Goal: Task Accomplishment & Management: Manage account settings

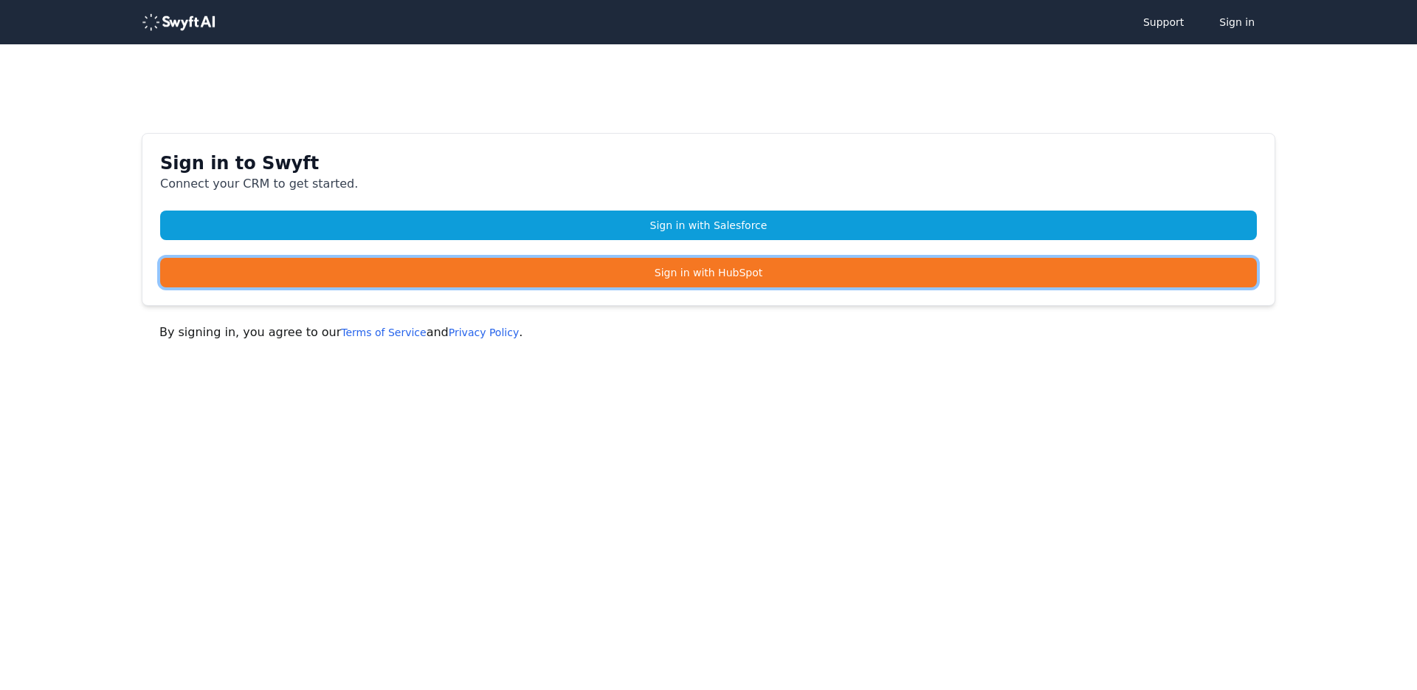
click at [639, 273] on link "Sign in with HubSpot" at bounding box center [708, 273] width 1097 height 30
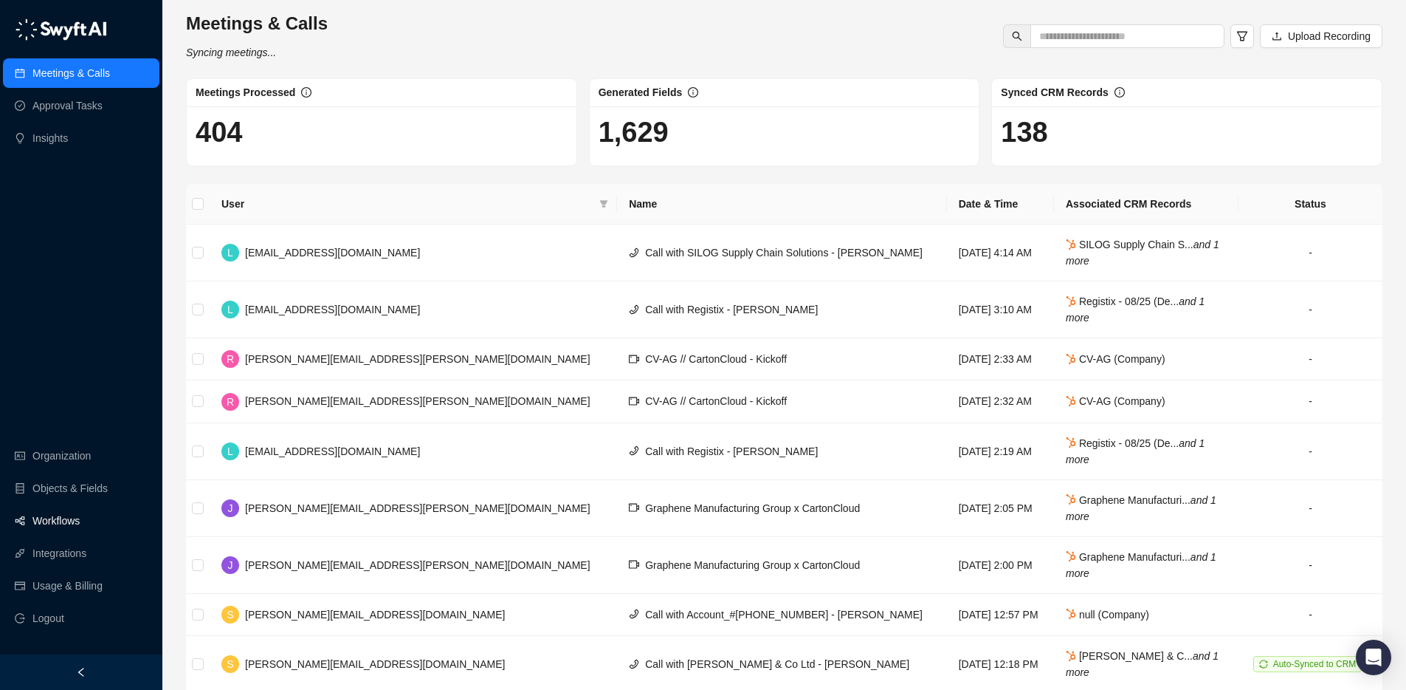
click at [58, 514] on link "Workflows" at bounding box center [55, 521] width 47 height 30
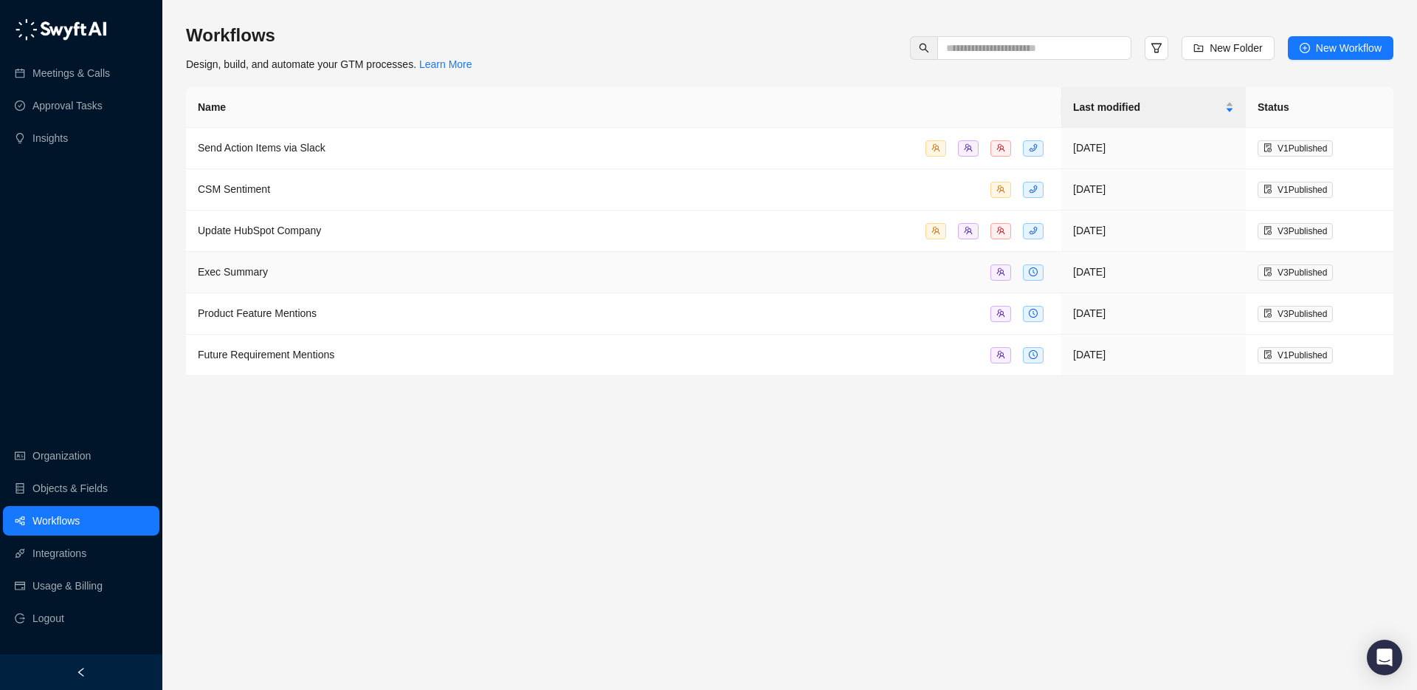
click at [297, 279] on td "Exec Summary" at bounding box center [624, 272] width 876 height 41
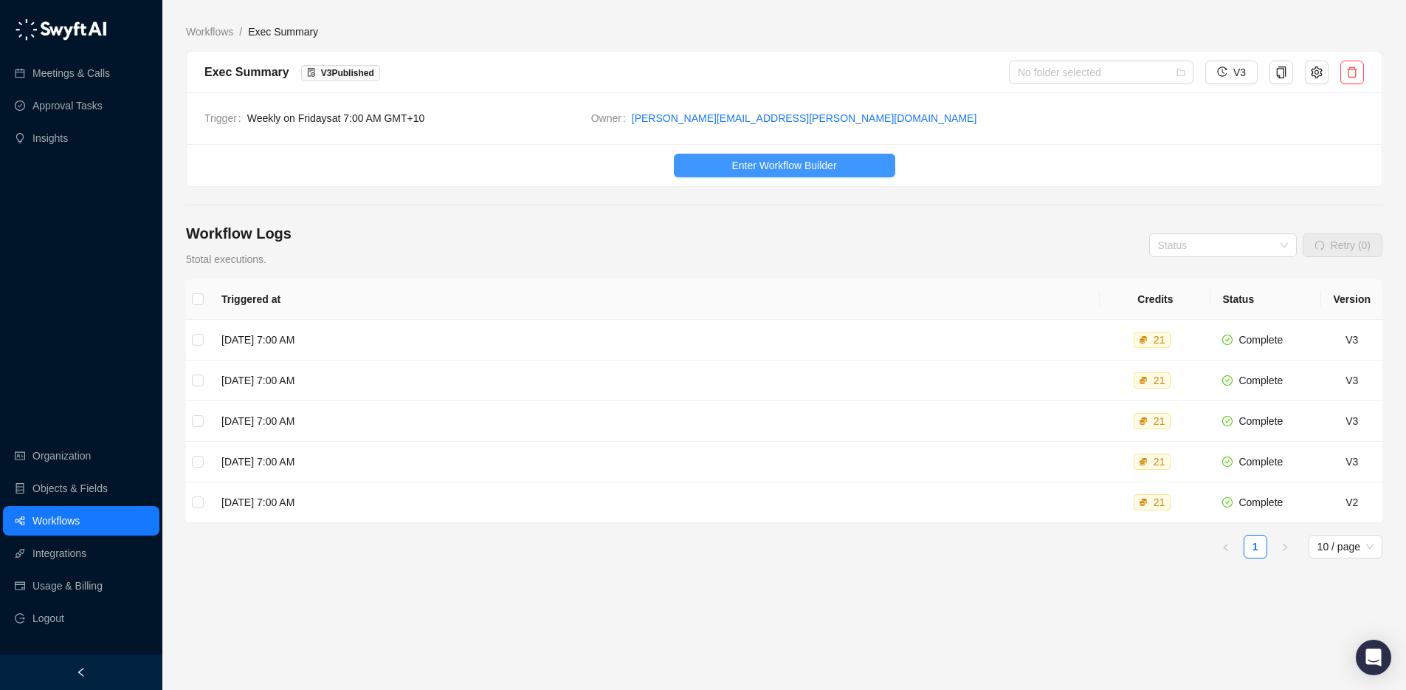
click at [797, 159] on span "Enter Workflow Builder" at bounding box center [784, 165] width 105 height 16
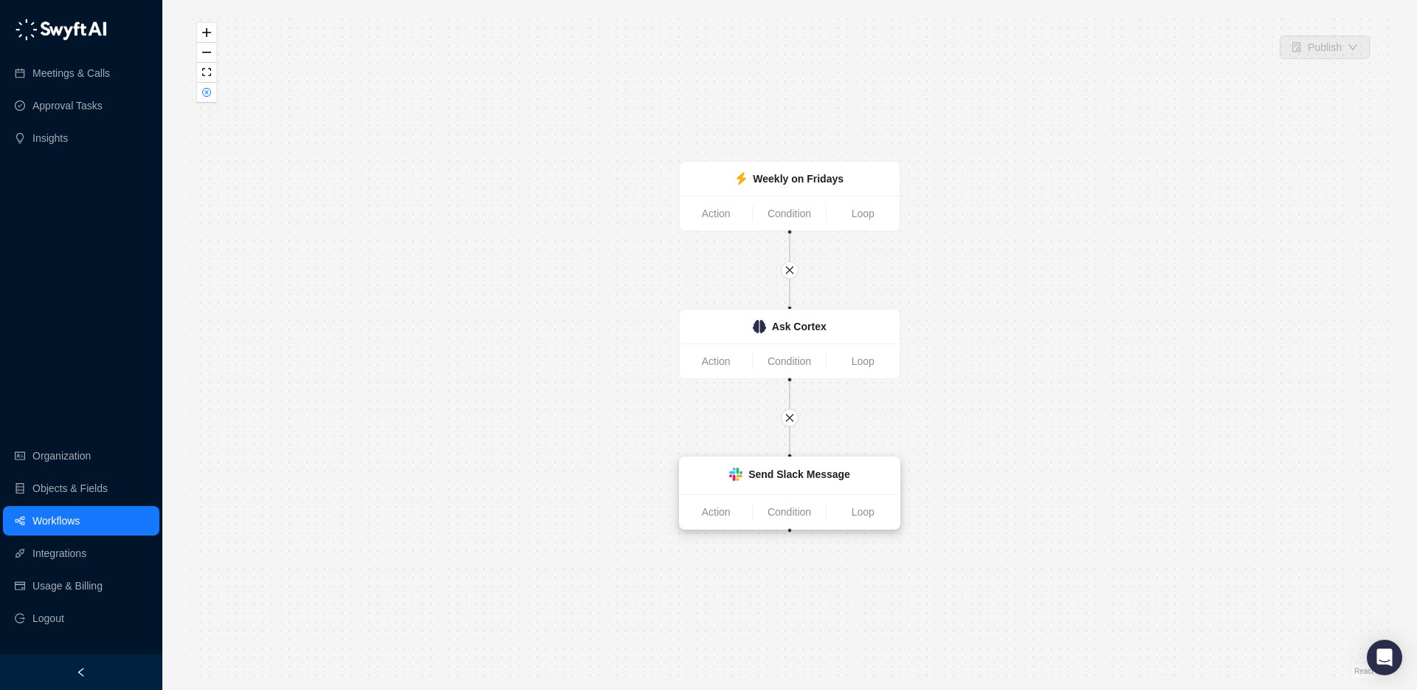
click at [821, 478] on strong "Send Slack Message" at bounding box center [800, 474] width 102 height 12
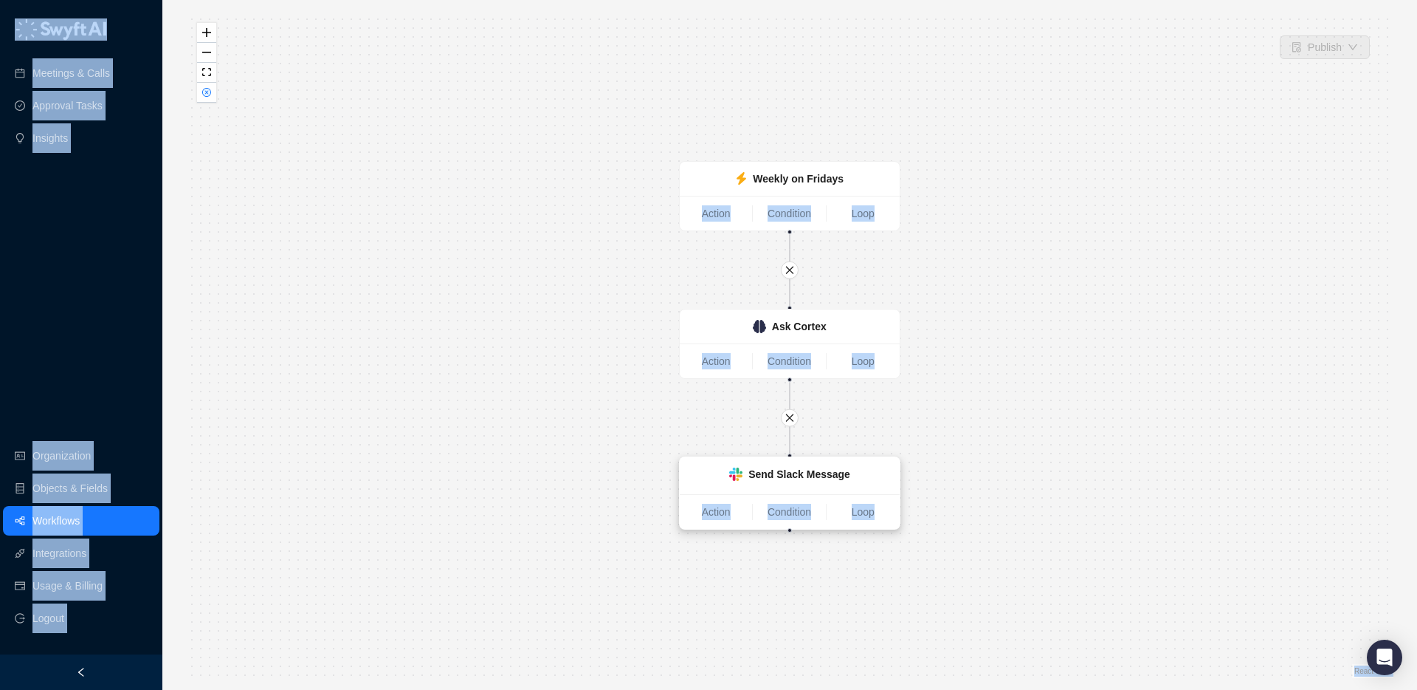
click at [821, 478] on strong "Send Slack Message" at bounding box center [800, 474] width 102 height 12
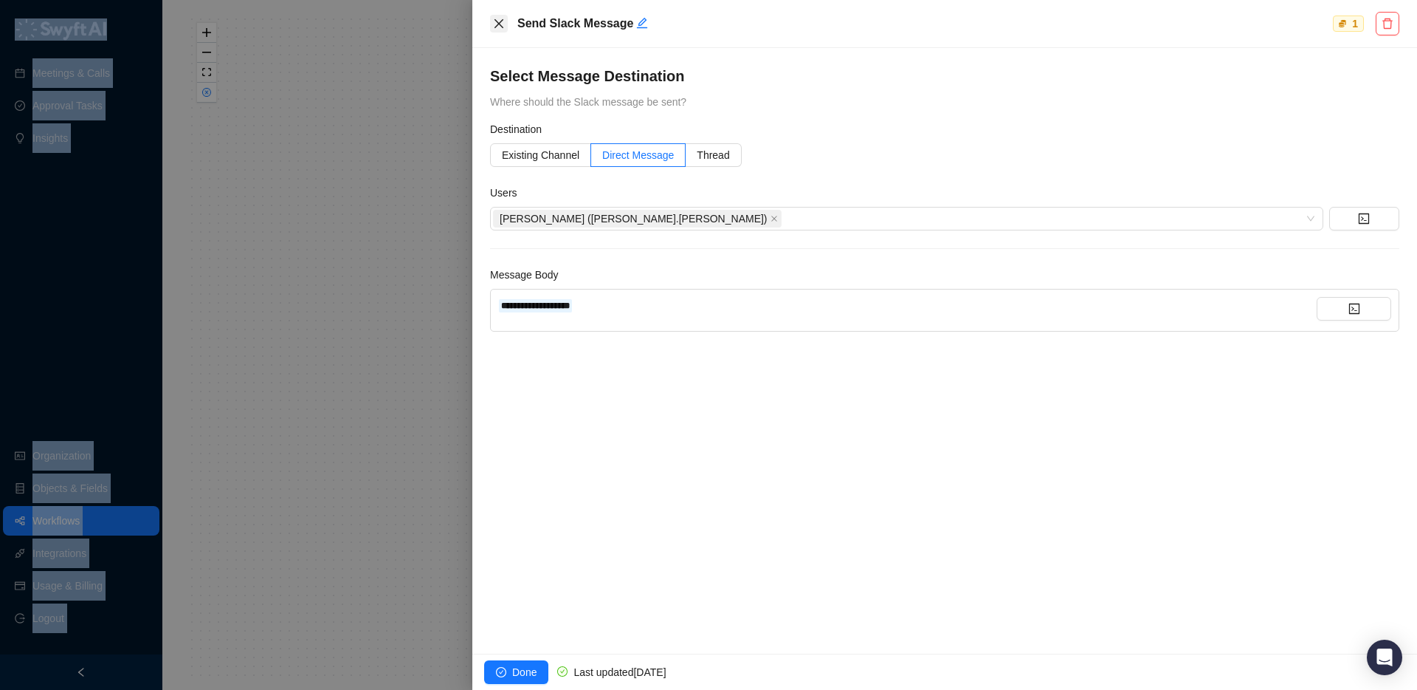
click at [500, 29] on icon "close" at bounding box center [499, 24] width 12 height 12
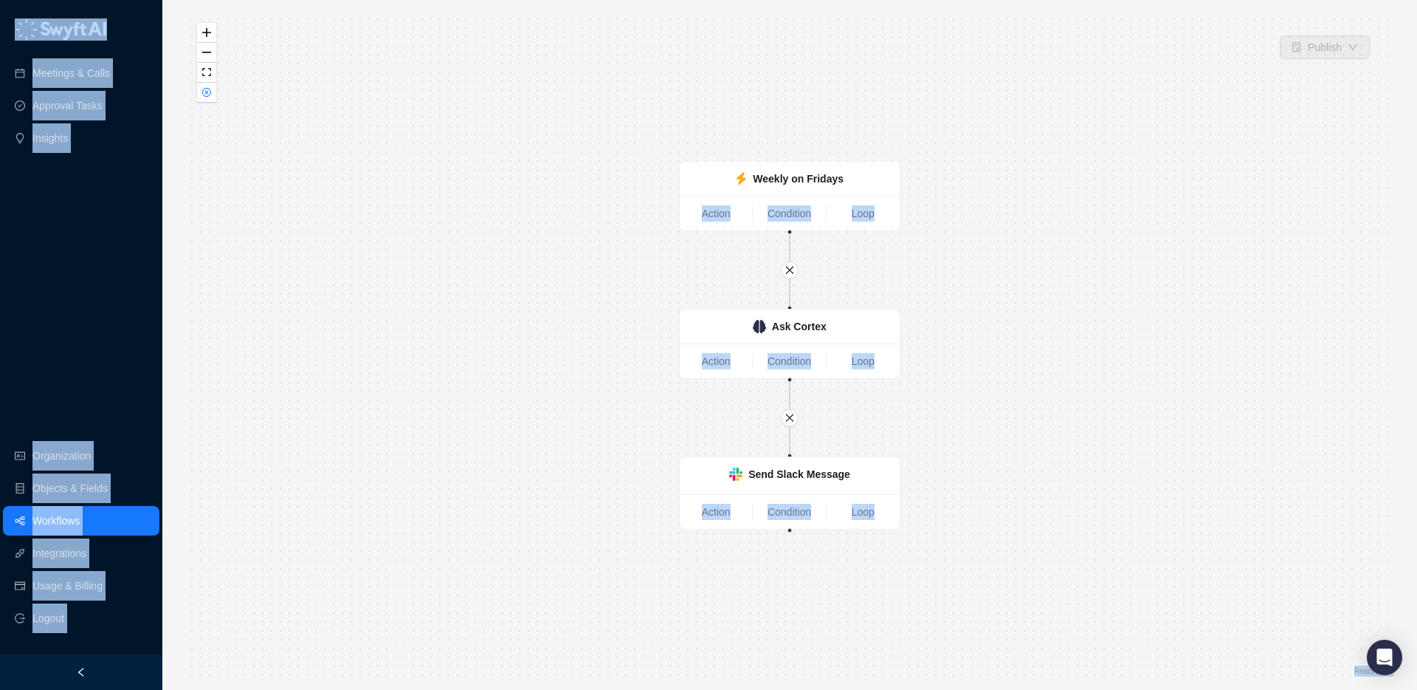
click at [291, 93] on div "Weekly on Fridays Action Condition Loop Send Slack Message Action Condition Loo…" at bounding box center [790, 345] width 1208 height 666
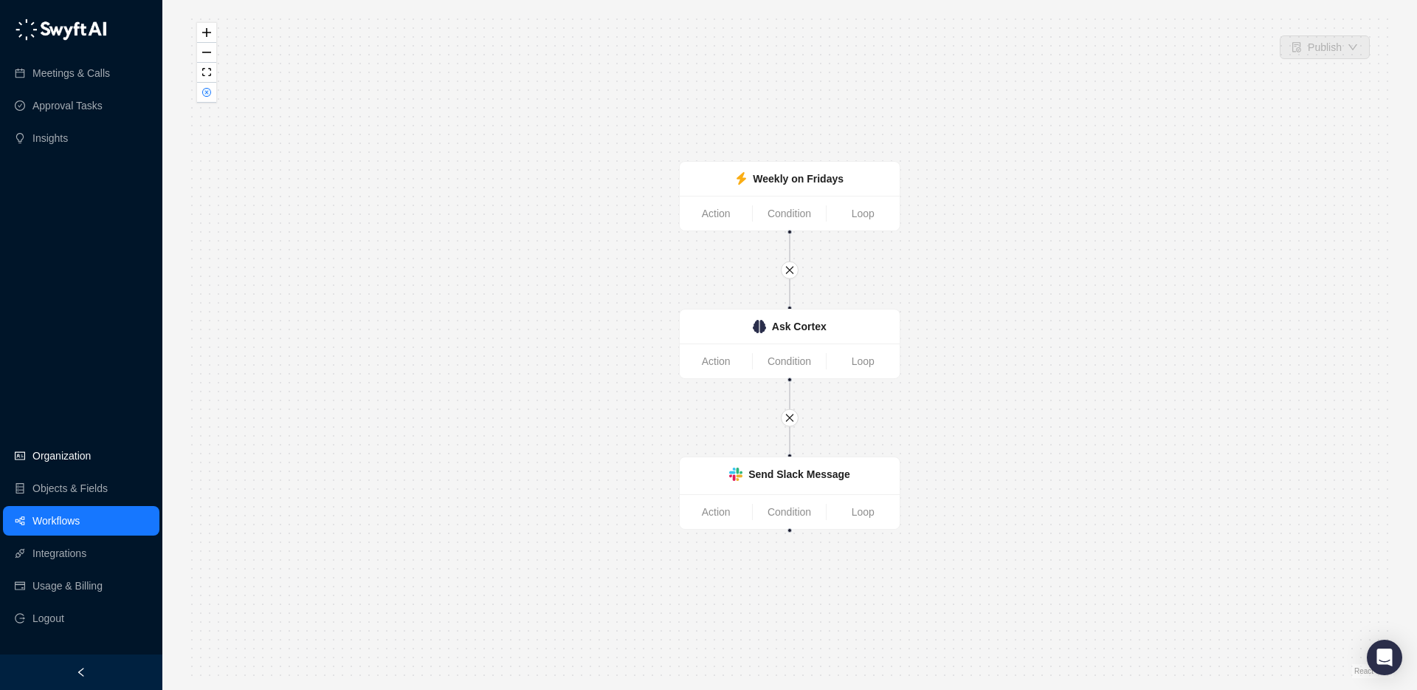
click at [89, 458] on link "Organization" at bounding box center [61, 456] width 58 height 30
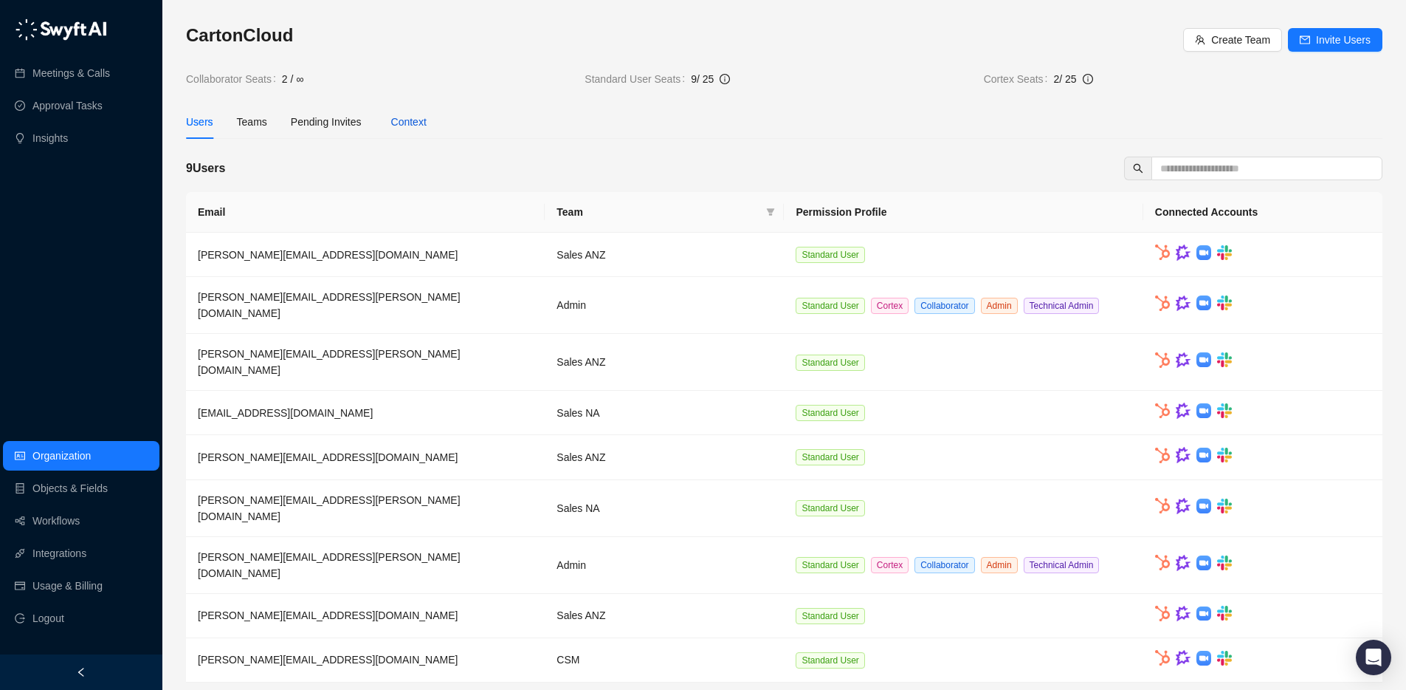
click at [427, 117] on div "Context" at bounding box center [408, 122] width 35 height 16
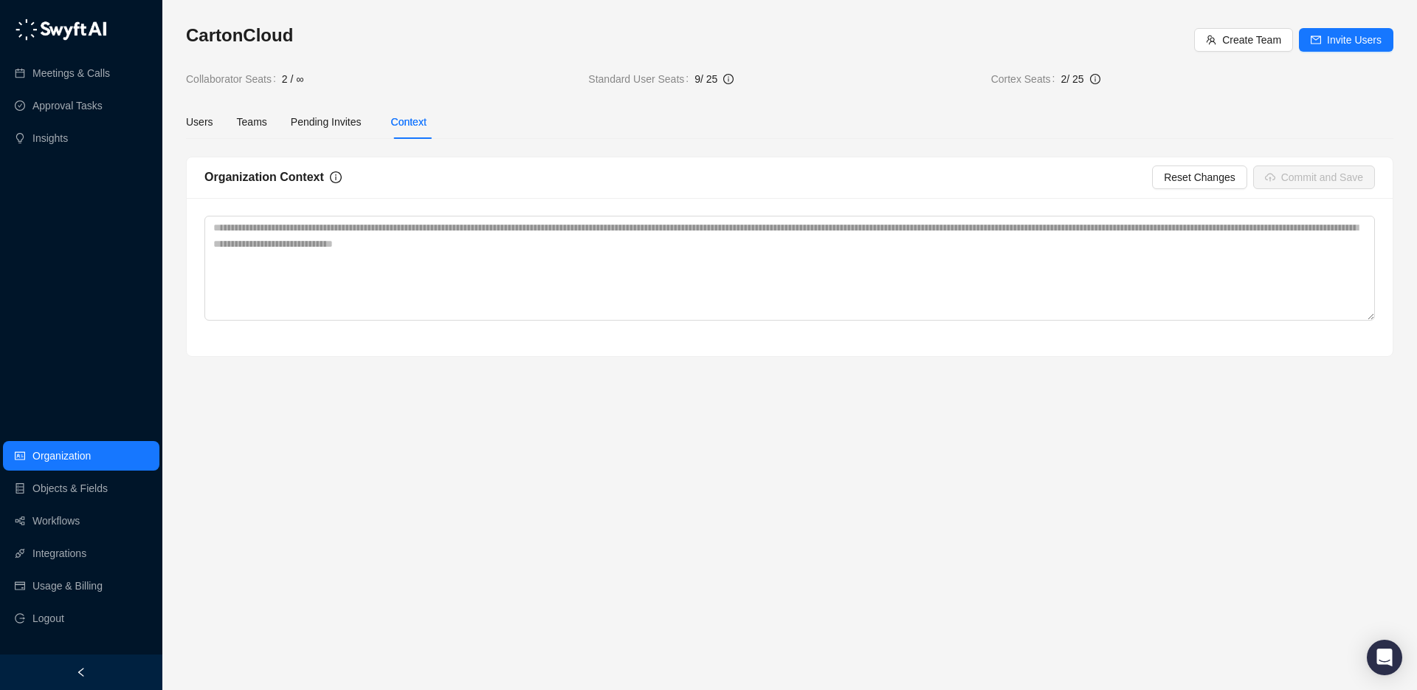
click at [380, 69] on div "CartonCloud Create Team Invite Users Collaborator Seats 2 / ∞ Standard User Sea…" at bounding box center [790, 55] width 1208 height 63
click at [525, 41] on h3 "CartonCloud" at bounding box center [690, 36] width 1008 height 24
click at [362, 39] on h3 "CartonCloud" at bounding box center [690, 36] width 1008 height 24
click at [230, 39] on h3 "CartonCloud" at bounding box center [690, 36] width 1008 height 24
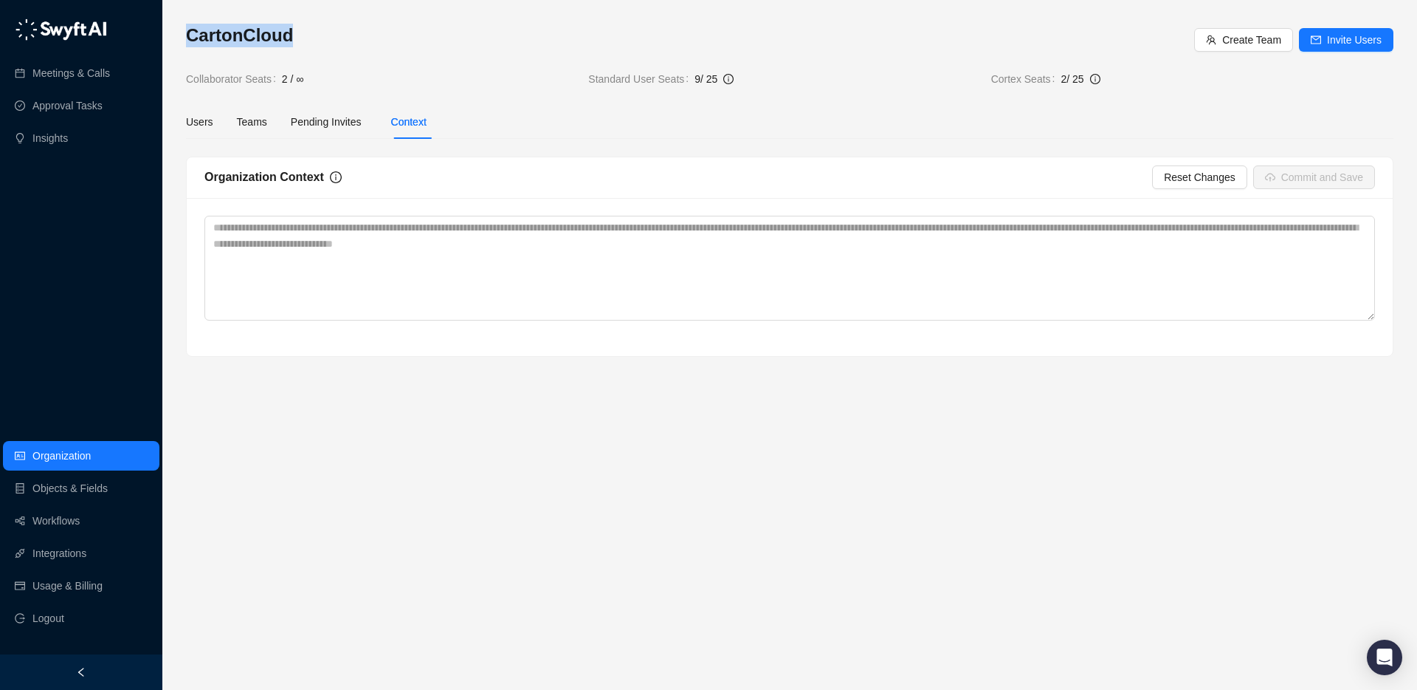
click at [247, 35] on h3 "CartonCloud" at bounding box center [690, 36] width 1008 height 24
click at [326, 42] on h3 "CartonCloud" at bounding box center [690, 36] width 1008 height 24
click at [204, 44] on h3 "CartonCloud" at bounding box center [690, 36] width 1008 height 24
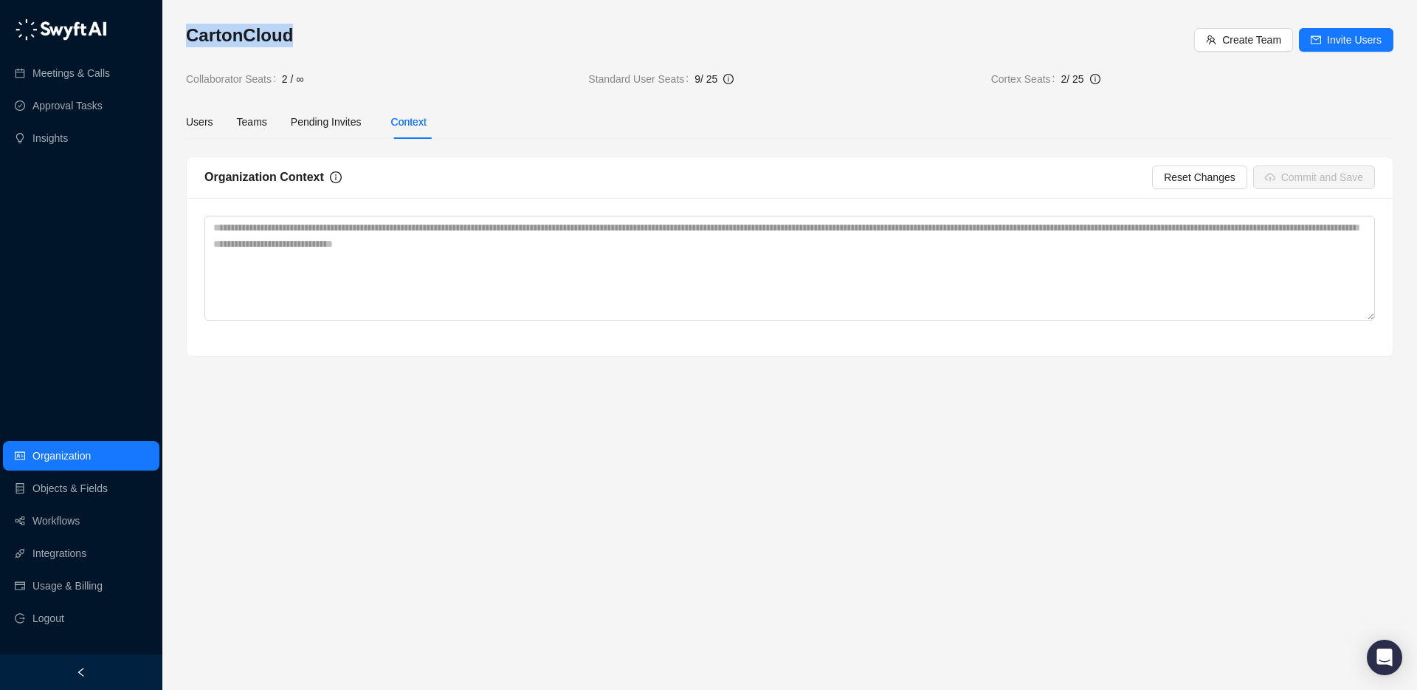
click at [204, 44] on h3 "CartonCloud" at bounding box center [690, 36] width 1008 height 24
click at [326, 44] on h3 "CartonCloud" at bounding box center [690, 36] width 1008 height 24
click at [203, 36] on h3 "CartonCloud" at bounding box center [690, 36] width 1008 height 24
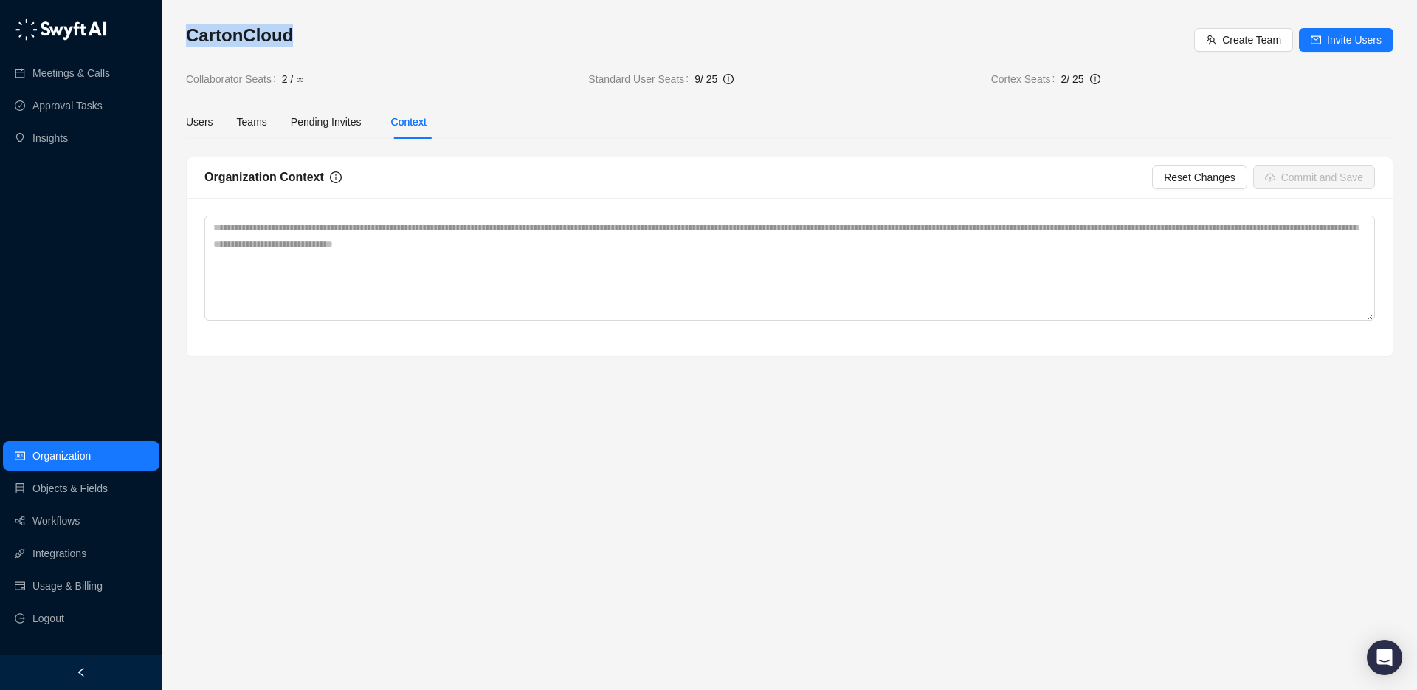
click at [300, 32] on h3 "CartonCloud" at bounding box center [690, 36] width 1008 height 24
click at [71, 521] on link "Workflows" at bounding box center [55, 521] width 47 height 30
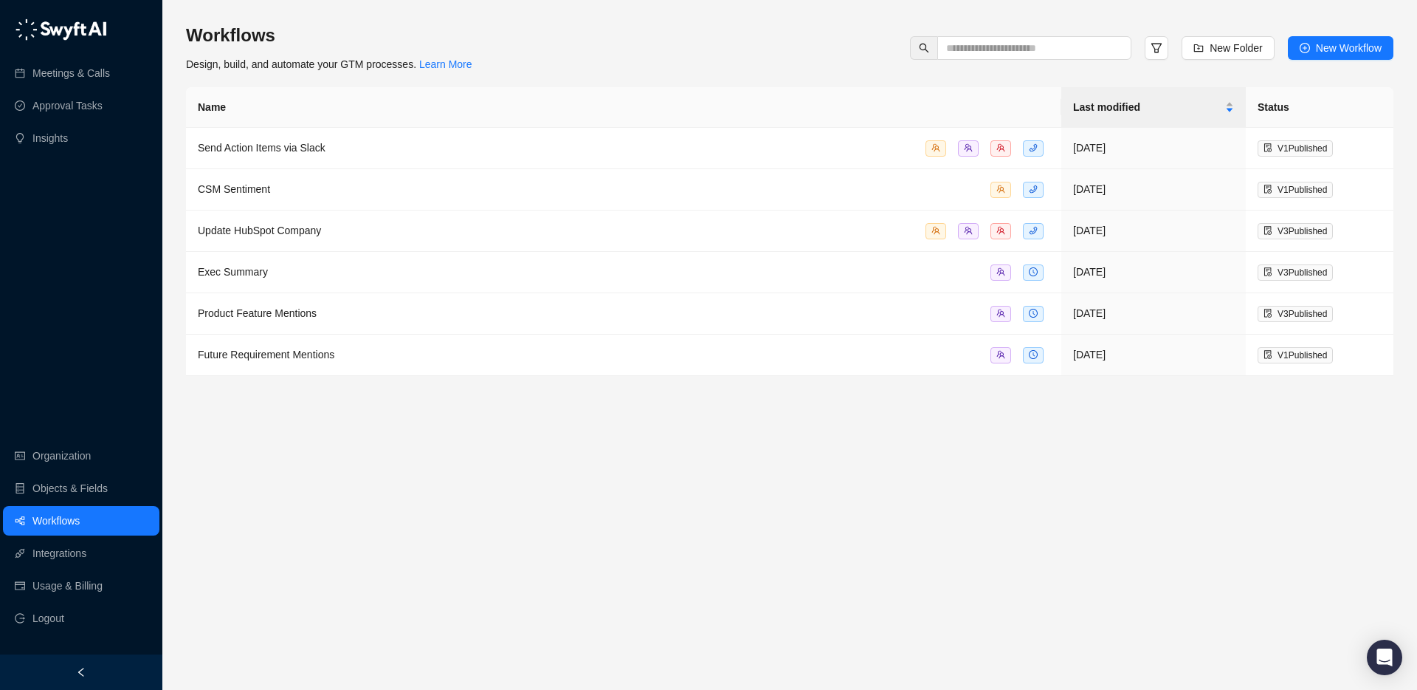
click at [763, 540] on main "Workflows Design, build, and automate your GTM processes. Learn More New Folder…" at bounding box center [790, 351] width 1208 height 654
click at [86, 549] on link "Integrations" at bounding box center [59, 553] width 54 height 30
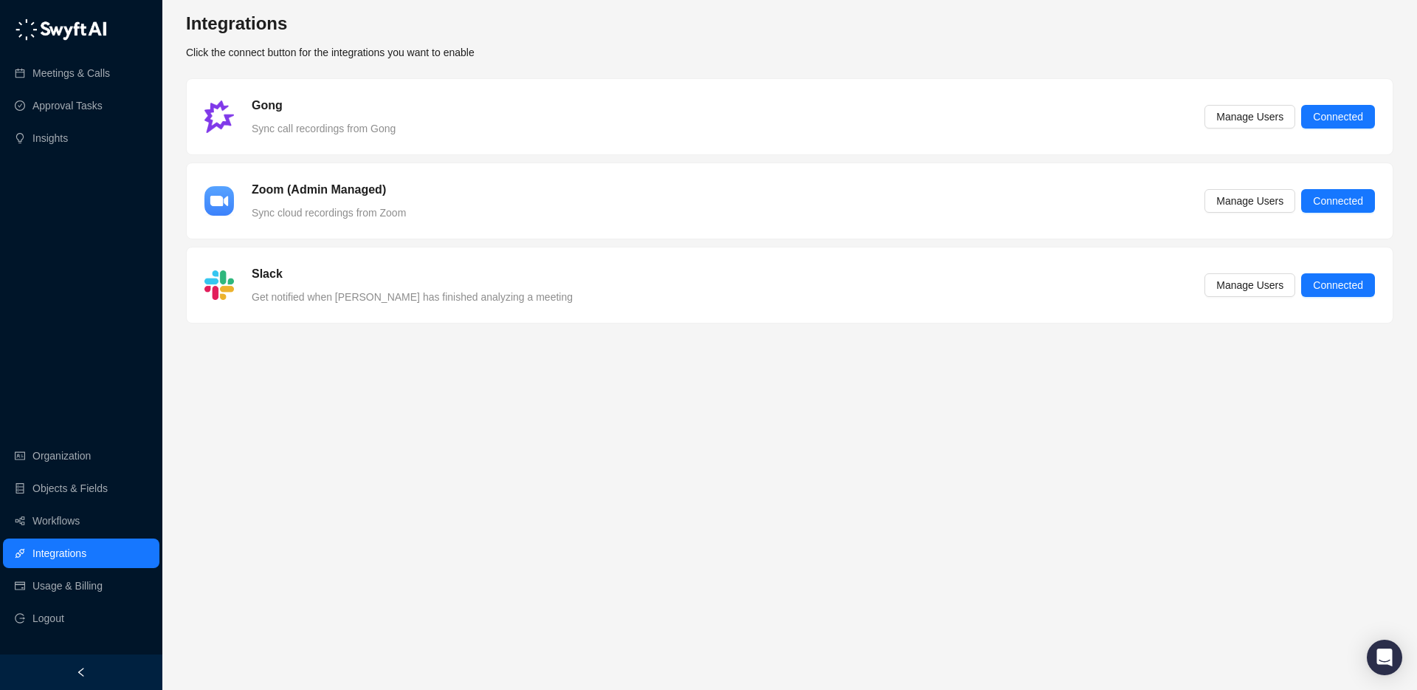
click at [518, 195] on div "Zoom (Admin Managed) Sync cloud recordings from Zoom Manage Users Connected" at bounding box center [789, 201] width 1171 height 40
click at [1217, 204] on span "Manage Users" at bounding box center [1250, 201] width 67 height 16
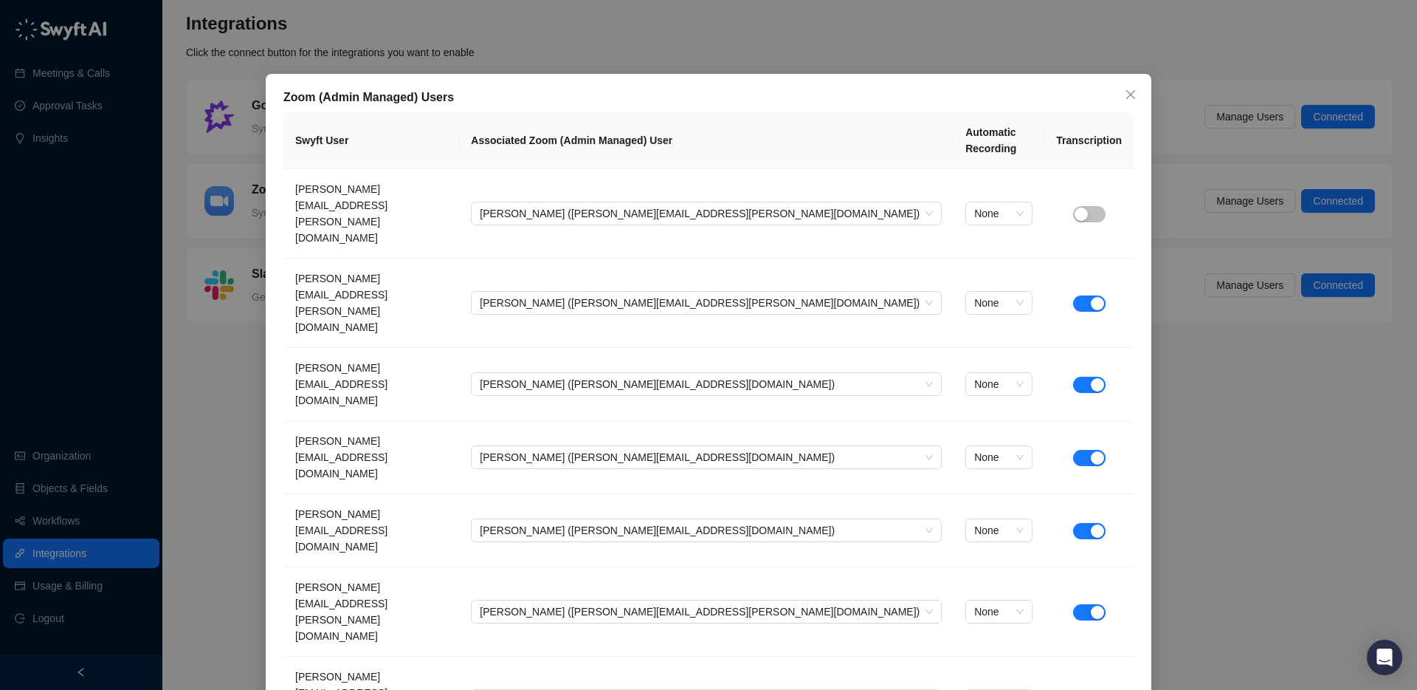
click at [1135, 89] on icon "close" at bounding box center [1131, 95] width 12 height 12
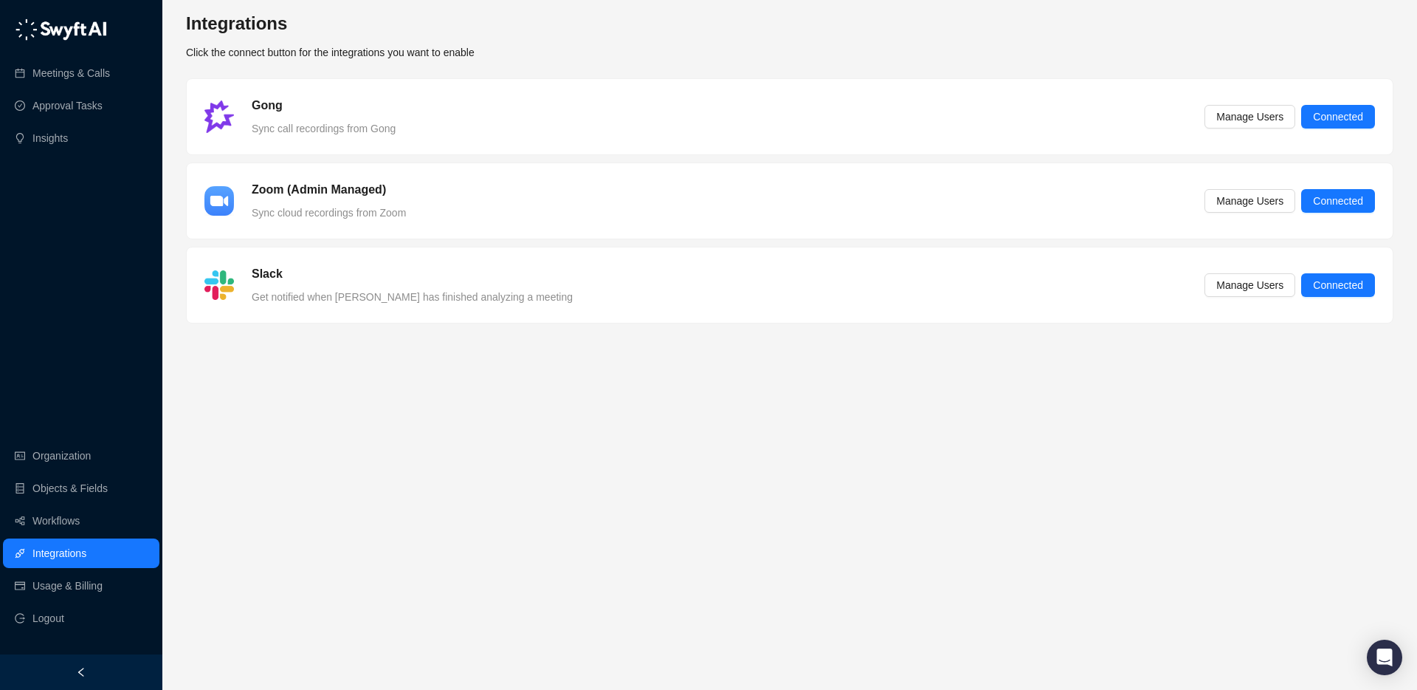
click at [487, 547] on main "Integrations Click the connect button for the integrations you want to enable G…" at bounding box center [790, 345] width 1208 height 666
click at [88, 305] on div "Meetings & Calls Approval Tasks Insights Organization Objects & Fields Workflow…" at bounding box center [81, 327] width 162 height 654
click at [52, 532] on link "Workflows" at bounding box center [55, 521] width 47 height 30
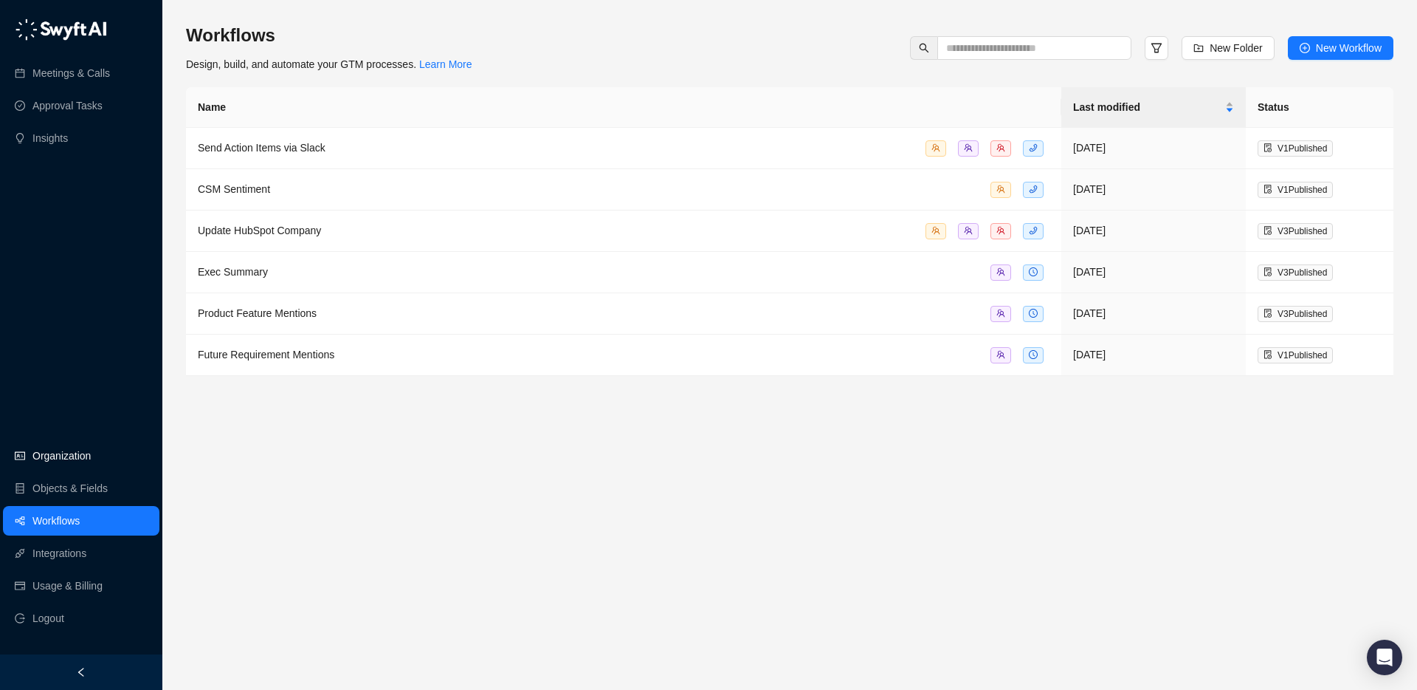
click at [63, 461] on link "Organization" at bounding box center [61, 456] width 58 height 30
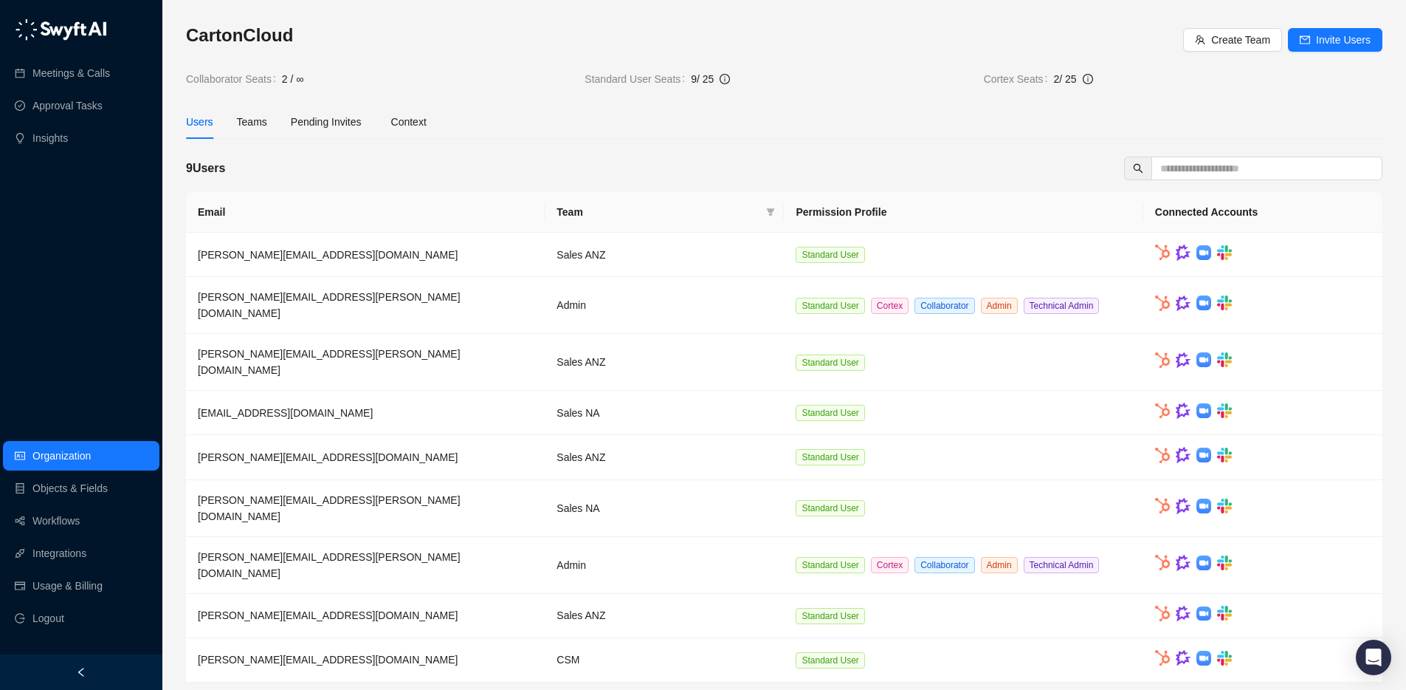
click at [445, 62] on div "CartonCloud Create Team Invite Users Collaborator Seats 2 / ∞ Standard User Sea…" at bounding box center [784, 55] width 1197 height 63
click at [372, 33] on h3 "CartonCloud" at bounding box center [684, 36] width 997 height 24
click at [61, 518] on link "Workflows" at bounding box center [55, 521] width 47 height 30
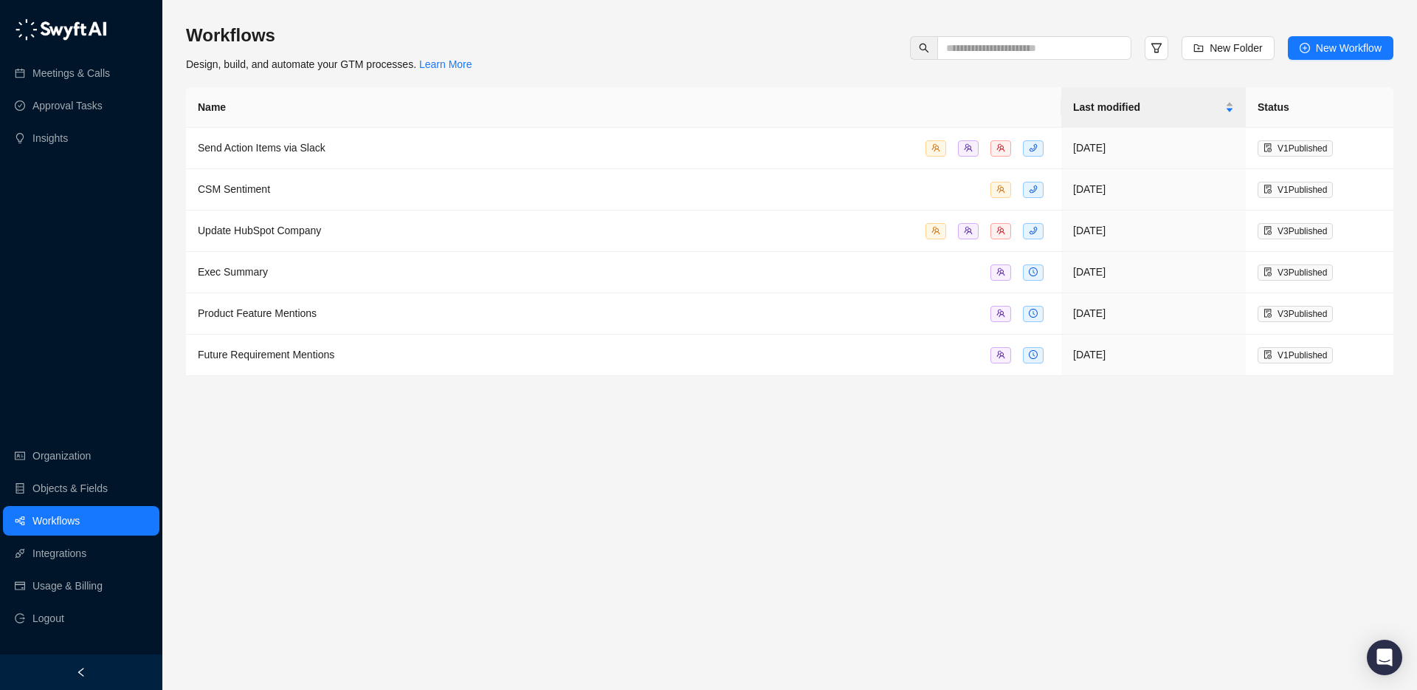
click at [609, 511] on main "Workflows Design, build, and automate your GTM processes. Learn More New Folder…" at bounding box center [790, 351] width 1208 height 654
click at [32, 457] on link "Organization" at bounding box center [61, 456] width 58 height 30
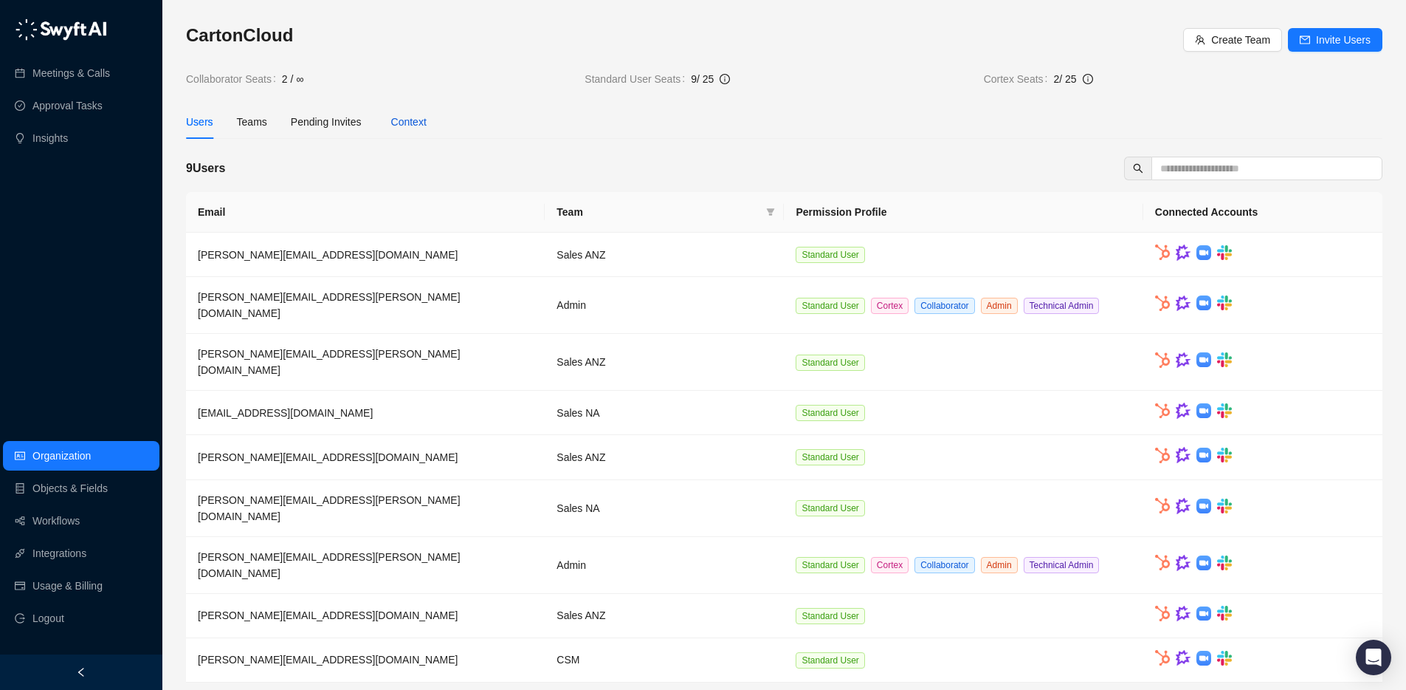
click at [410, 120] on div "Context" at bounding box center [408, 122] width 35 height 16
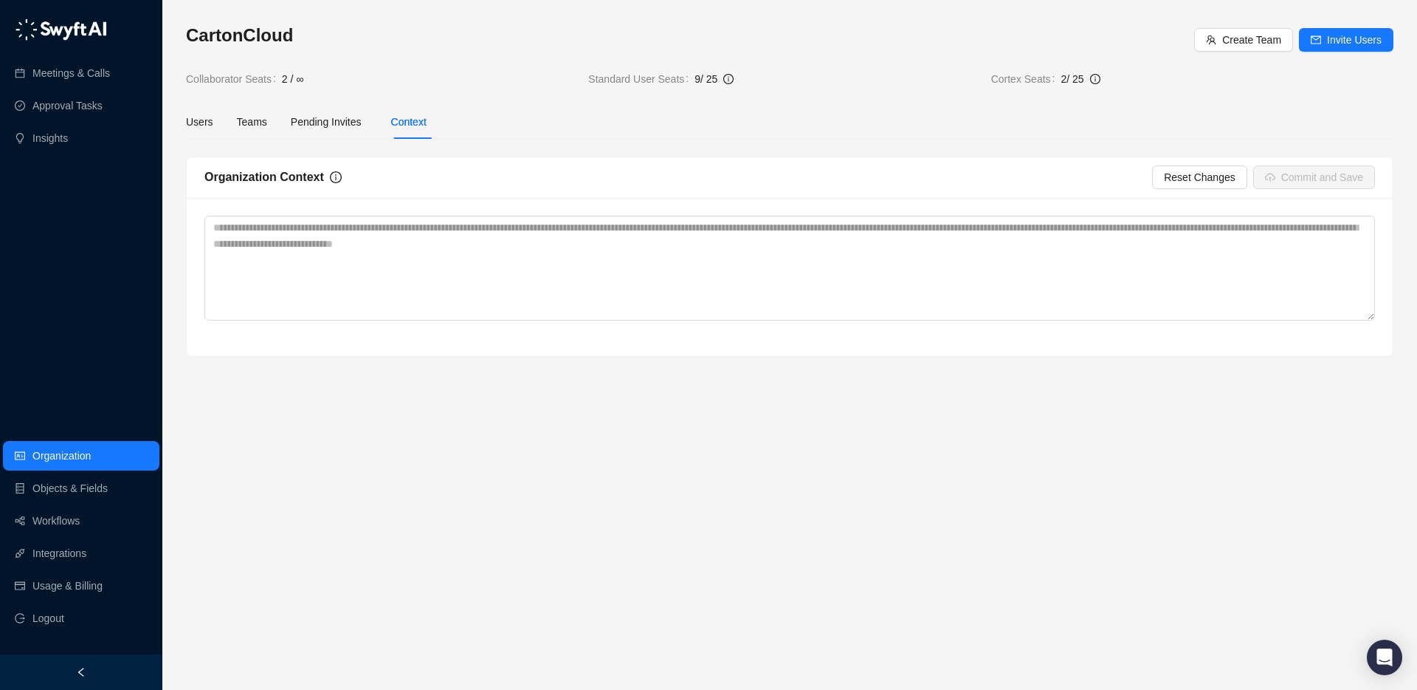
click at [432, 79] on span "2 / ∞" at bounding box center [429, 79] width 295 height 16
click at [431, 78] on span "2 / ∞" at bounding box center [429, 79] width 295 height 16
drag, startPoint x: 486, startPoint y: 78, endPoint x: 816, endPoint y: 78, distance: 330.0
click at [816, 78] on tr "Collaborator Seats 2 / ∞ Standard User Seats 9 / 25 Cortex Seats 2 / 25" at bounding box center [790, 79] width 1208 height 16
click at [816, 78] on span "9 / 25" at bounding box center [837, 79] width 284 height 16
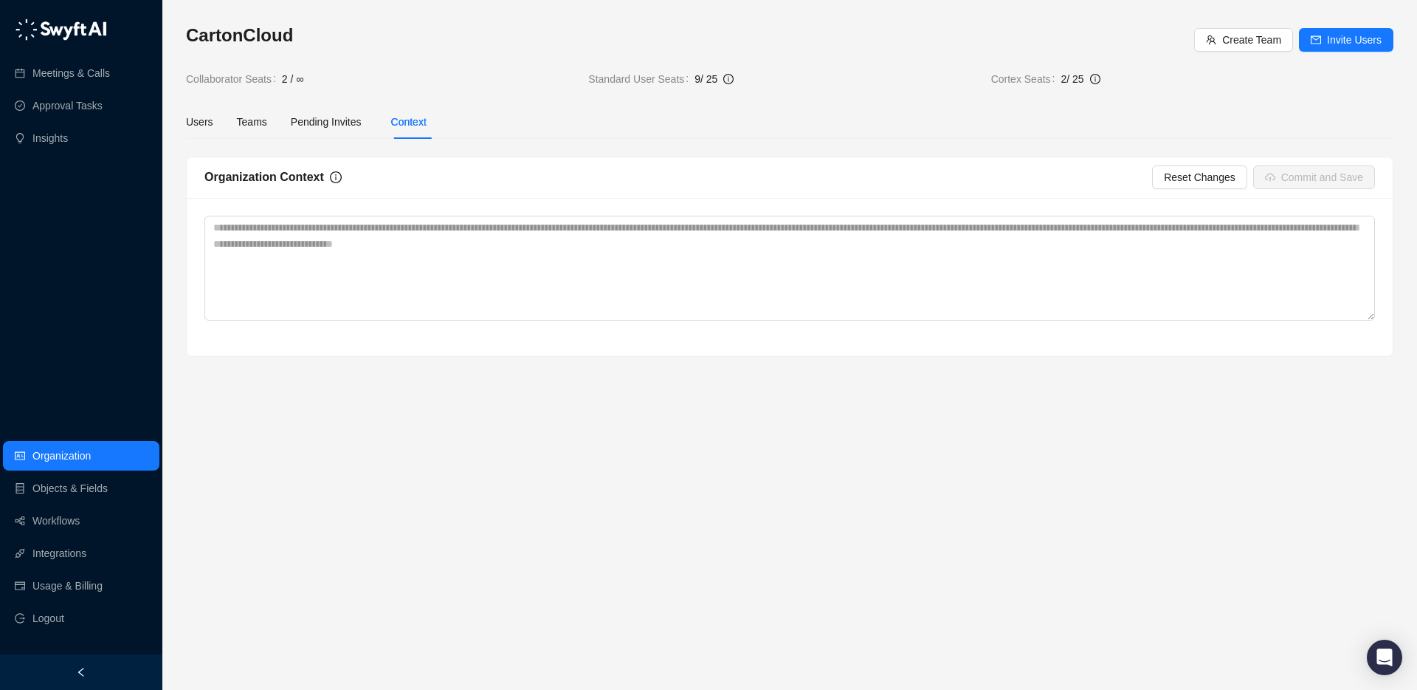
click at [1096, 78] on icon "info-circle" at bounding box center [1095, 78] width 1 height 5
click at [55, 157] on div "Meetings & Calls Approval Tasks Insights Organization Objects & Fields Workflow…" at bounding box center [81, 327] width 162 height 654
click at [43, 148] on link "Insights" at bounding box center [49, 138] width 35 height 30
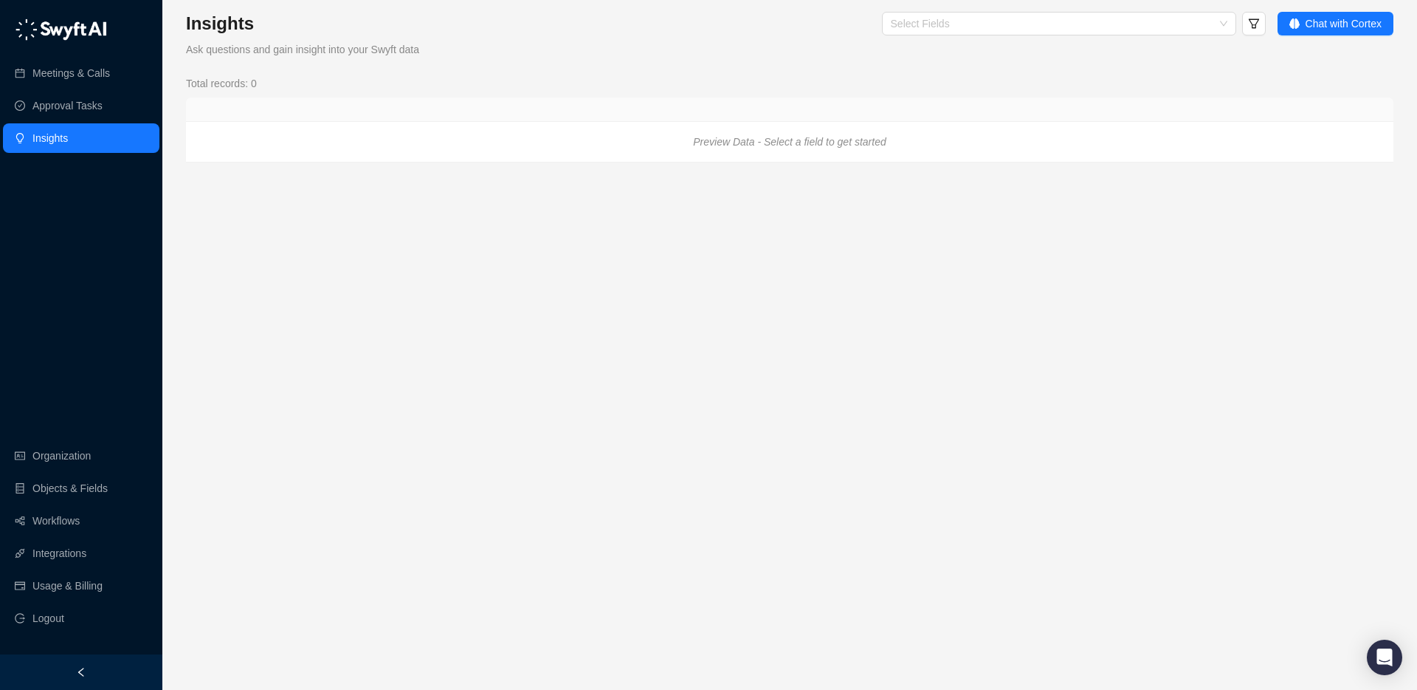
click at [37, 138] on link "Insights" at bounding box center [49, 138] width 35 height 30
click at [37, 109] on link "Approval Tasks" at bounding box center [67, 106] width 70 height 30
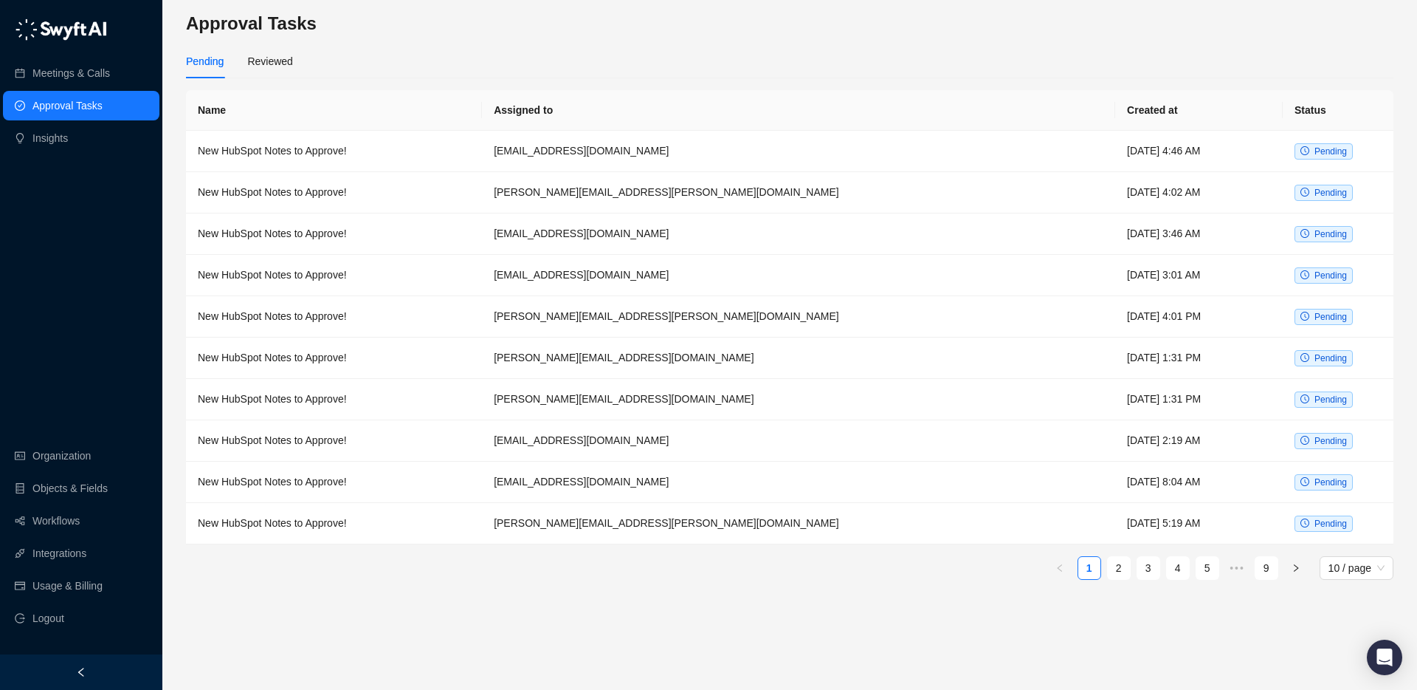
click at [1103, 571] on ul "1 2 3 4 5 ••• 9 10 / page" at bounding box center [790, 568] width 1208 height 24
click at [1108, 569] on link "2" at bounding box center [1119, 568] width 22 height 22
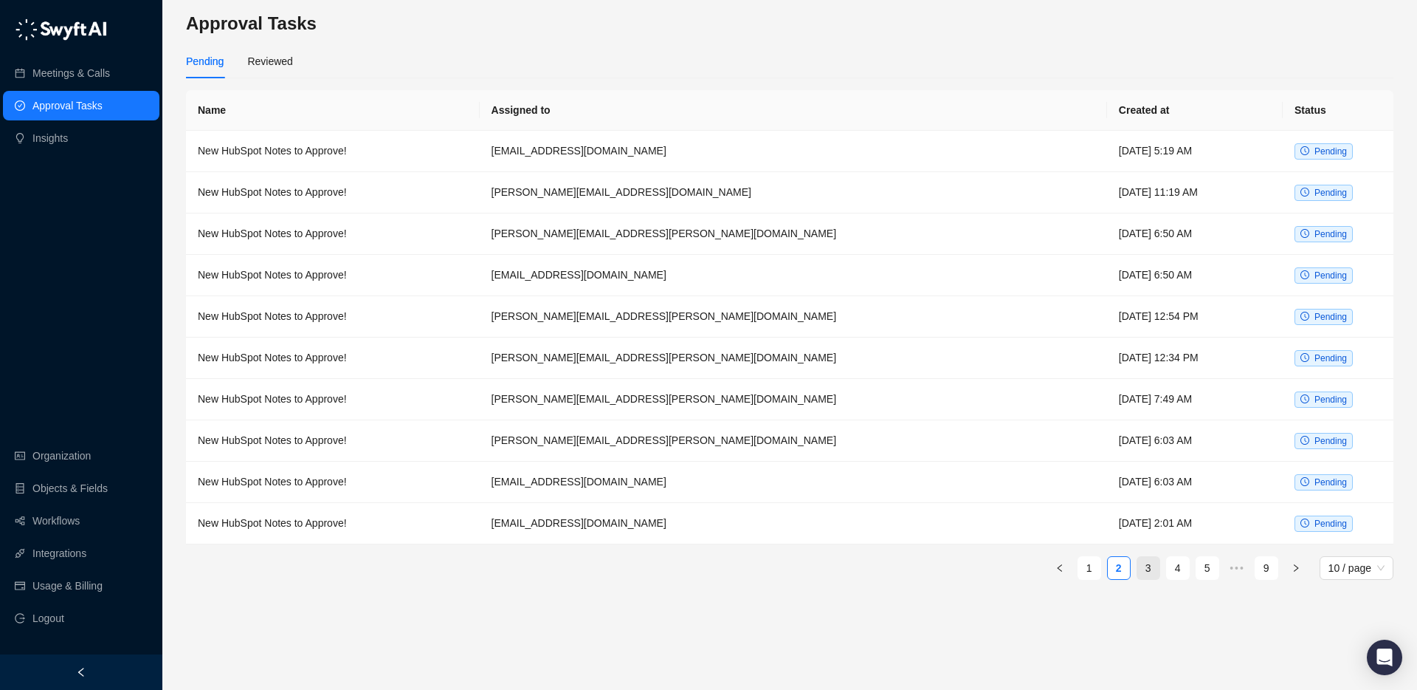
click at [1149, 568] on link "3" at bounding box center [1149, 568] width 22 height 22
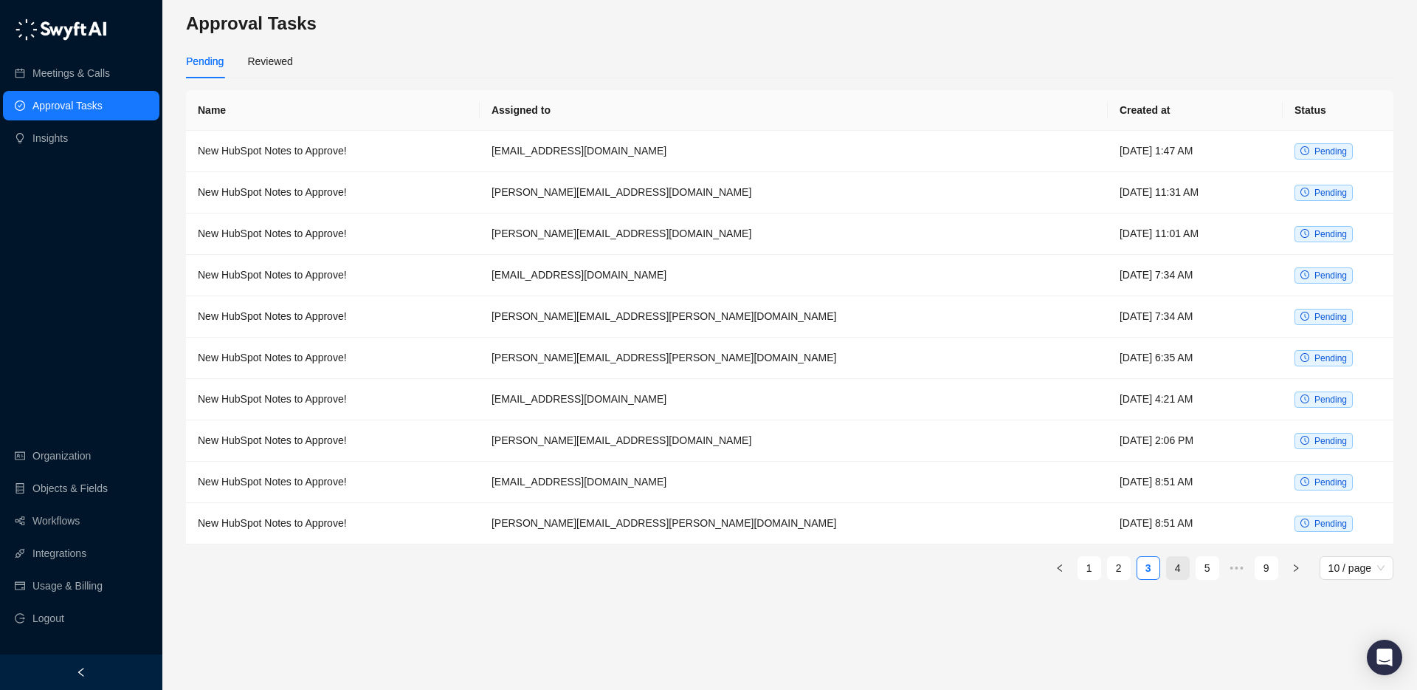
click at [1183, 568] on link "4" at bounding box center [1178, 568] width 22 height 22
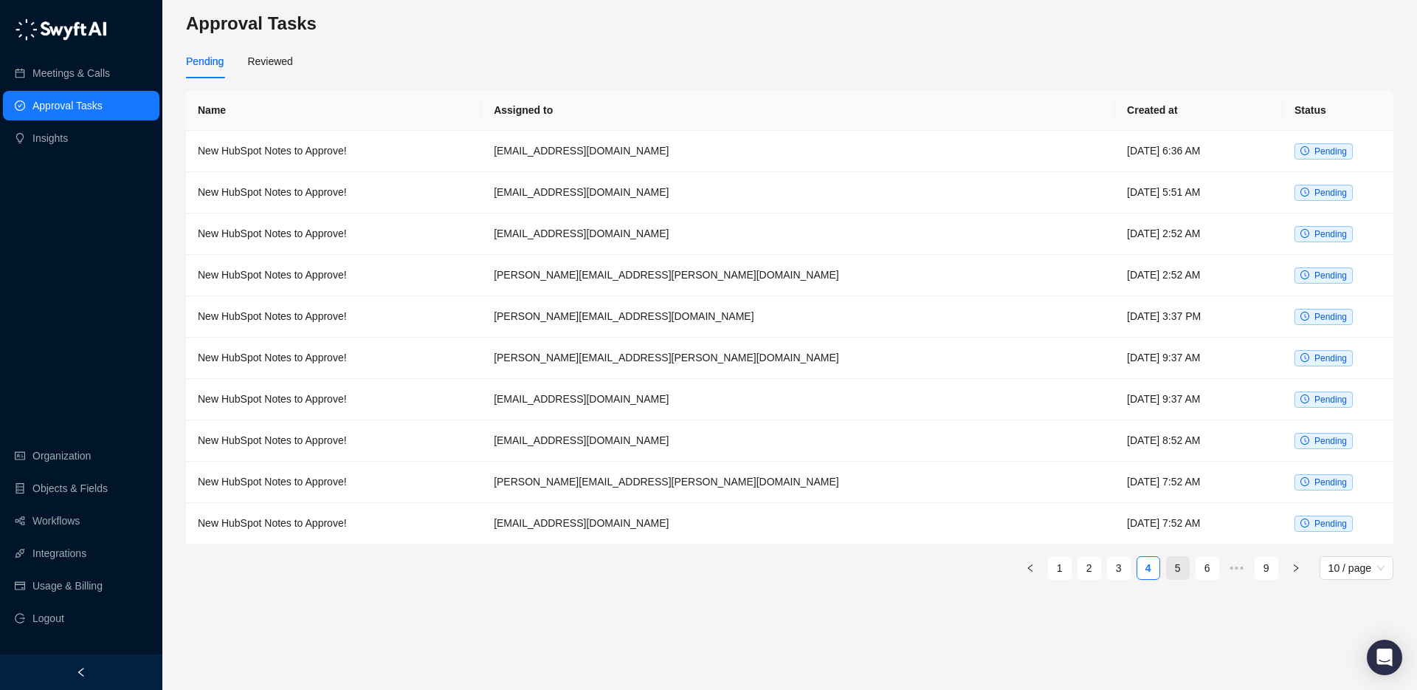
click at [1176, 566] on link "5" at bounding box center [1178, 568] width 22 height 22
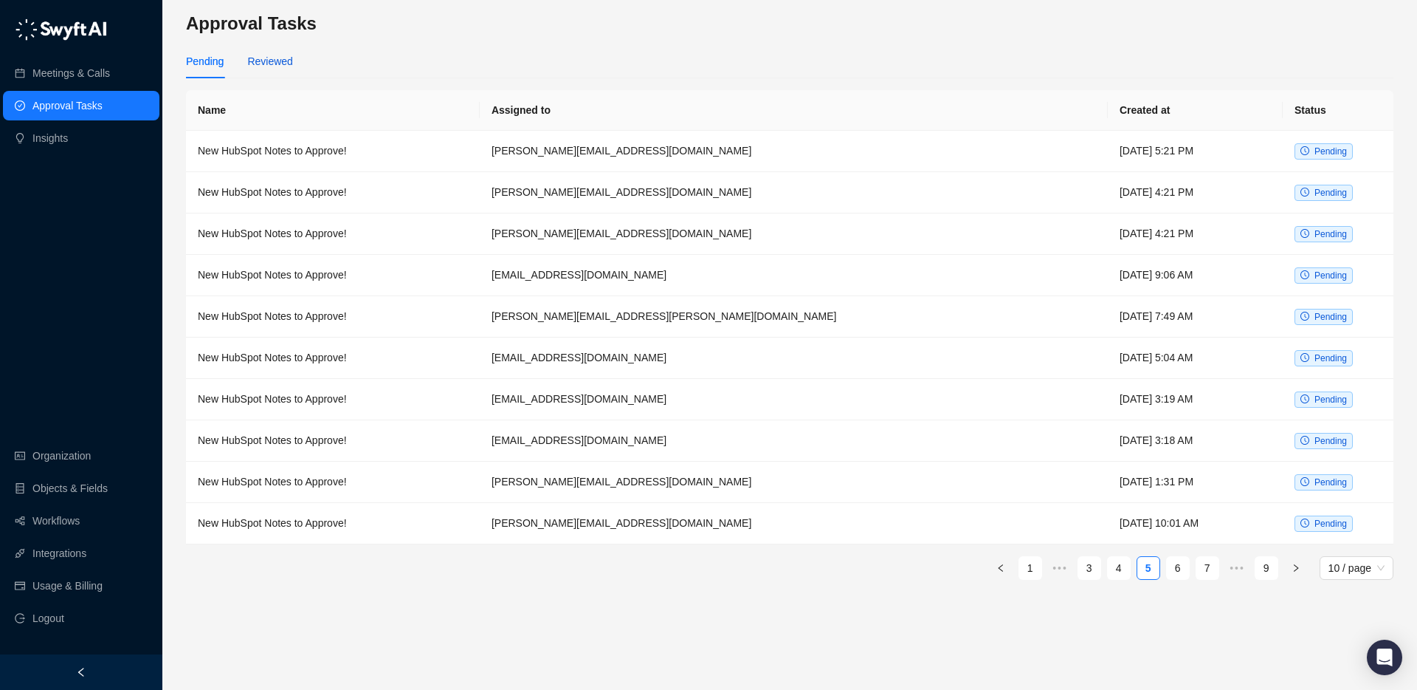
click at [258, 66] on div "Reviewed" at bounding box center [269, 61] width 45 height 16
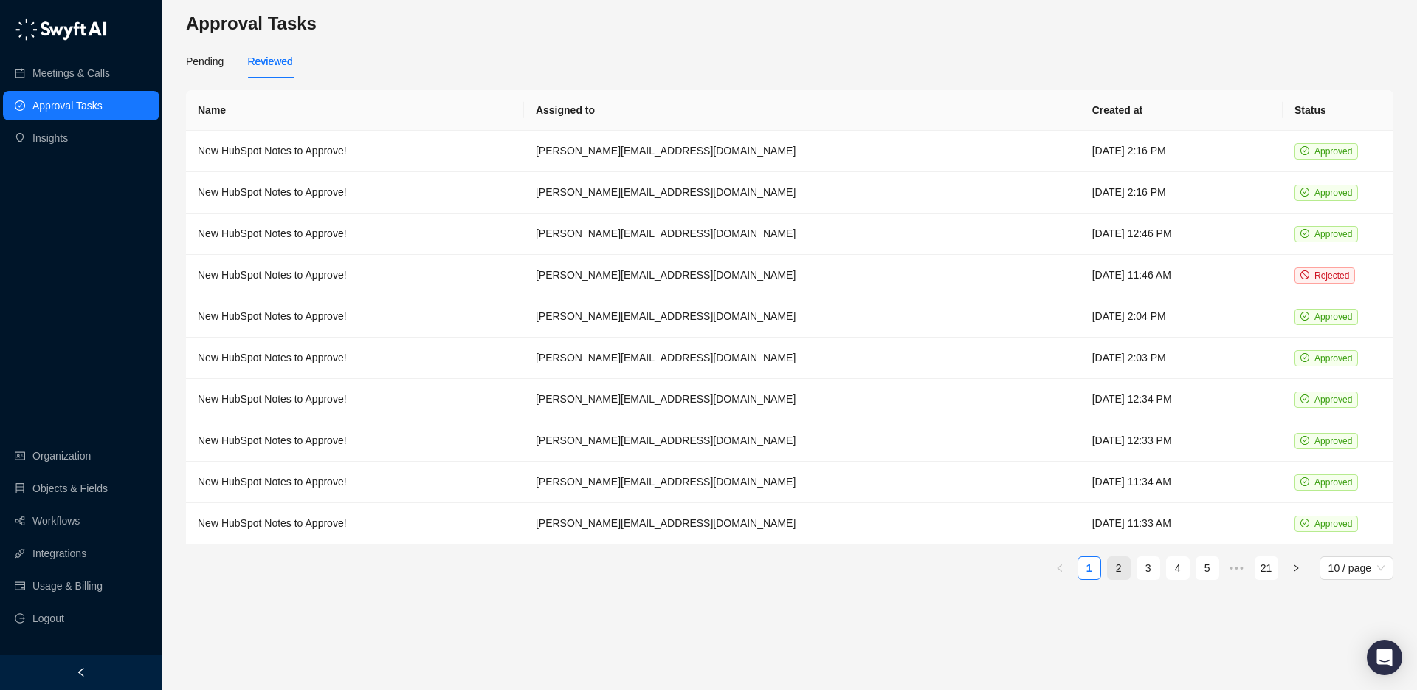
click at [1120, 565] on link "2" at bounding box center [1119, 568] width 22 height 22
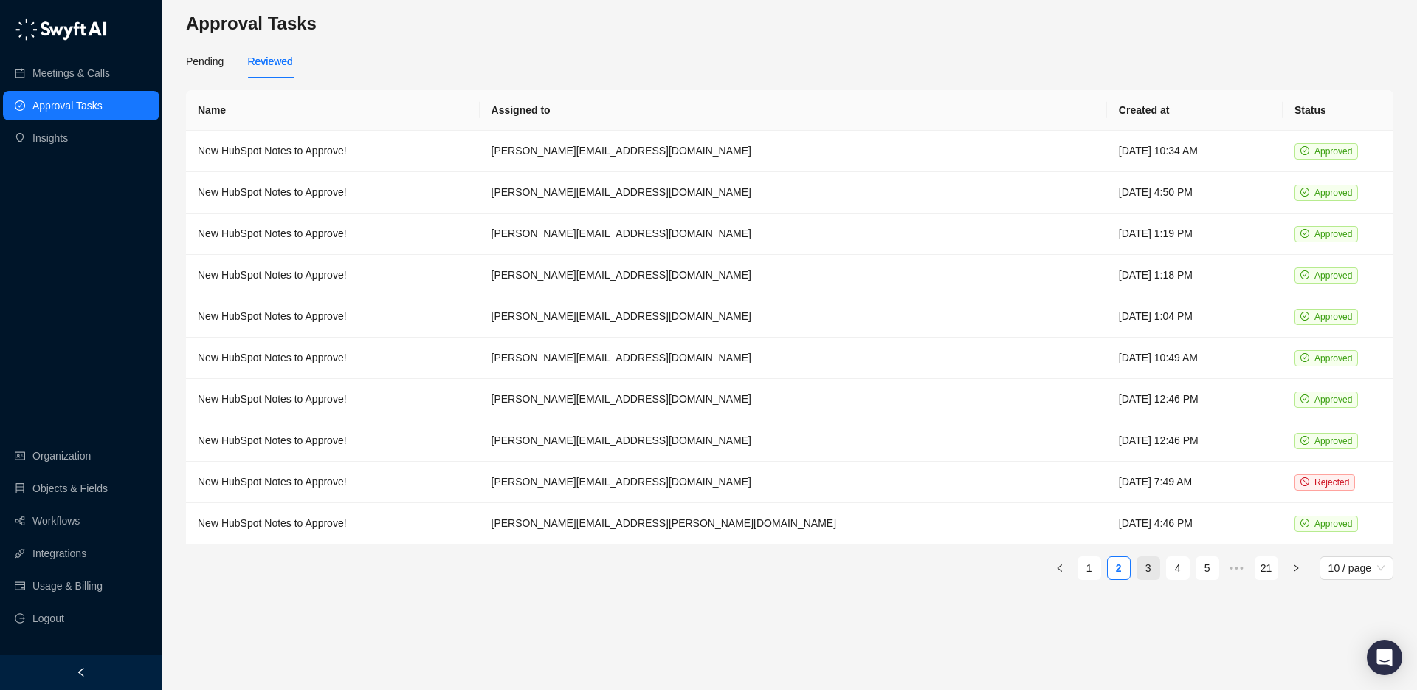
click at [1144, 565] on link "3" at bounding box center [1149, 568] width 22 height 22
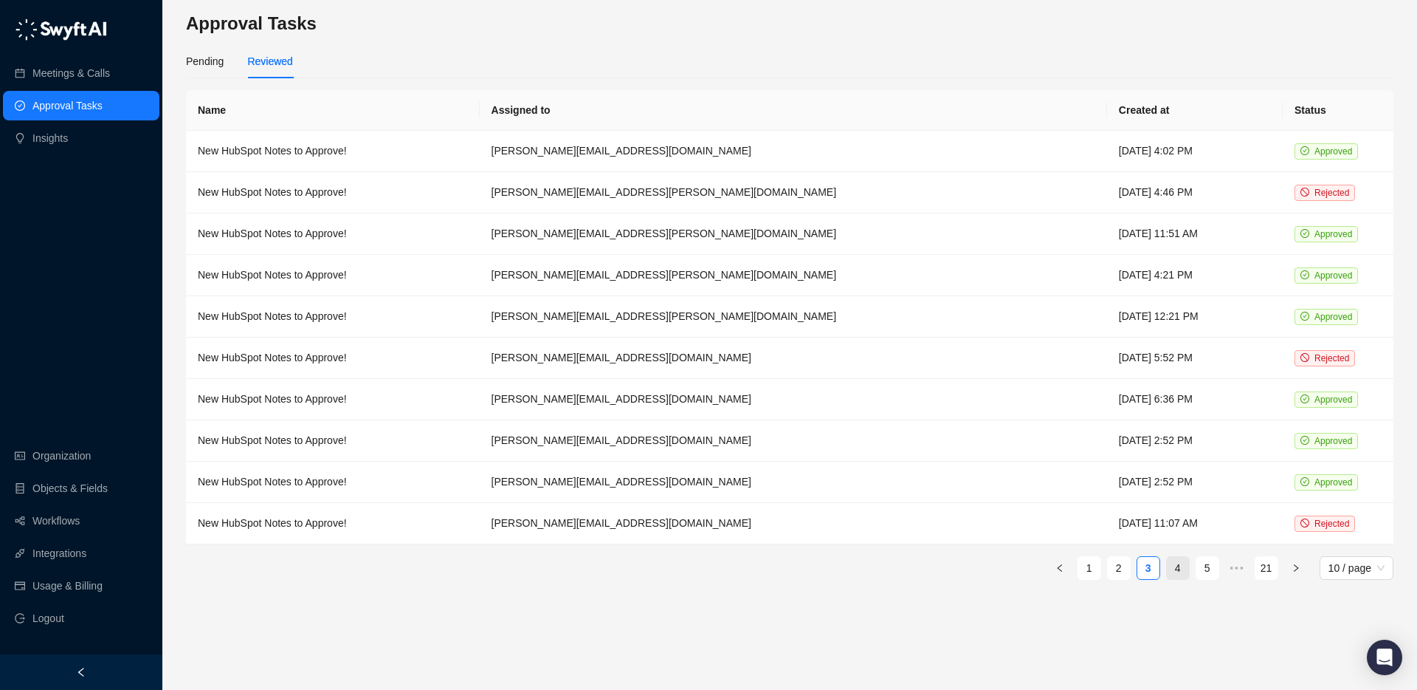
click at [1182, 566] on link "4" at bounding box center [1178, 568] width 22 height 22
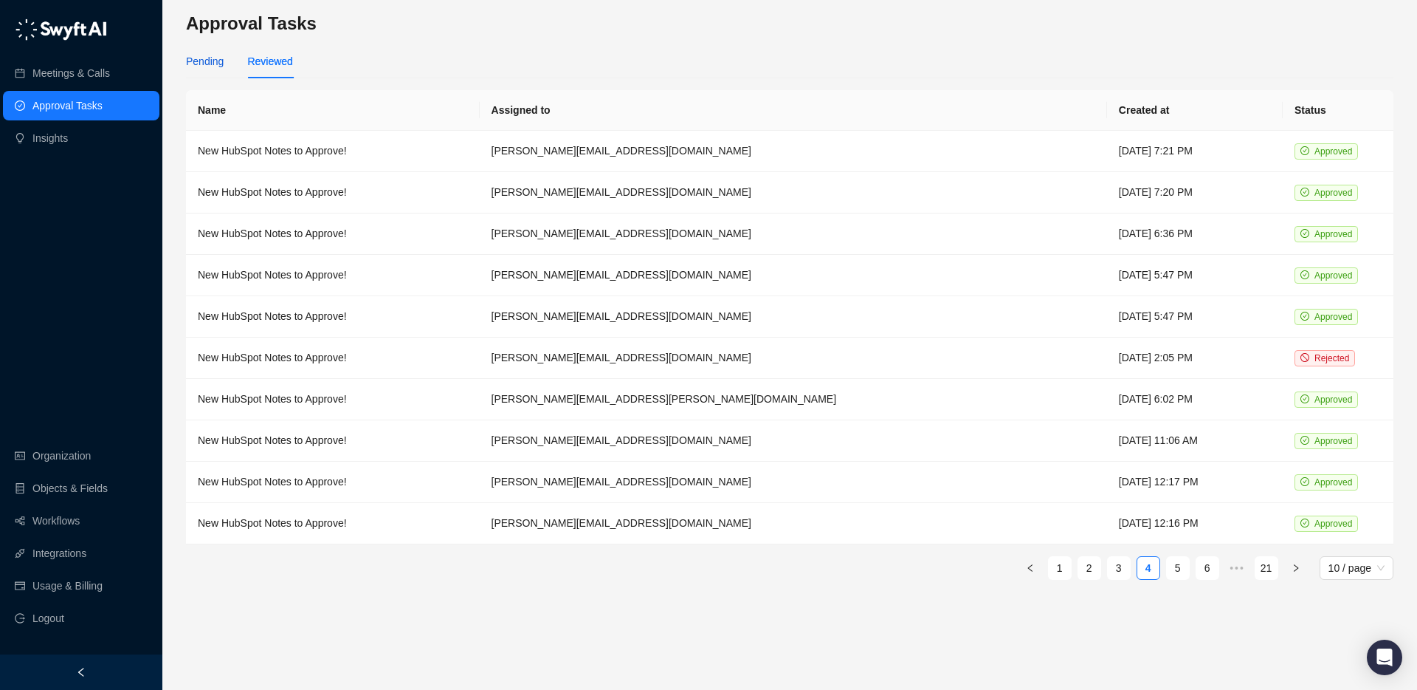
click at [202, 63] on div "Pending" at bounding box center [205, 61] width 38 height 16
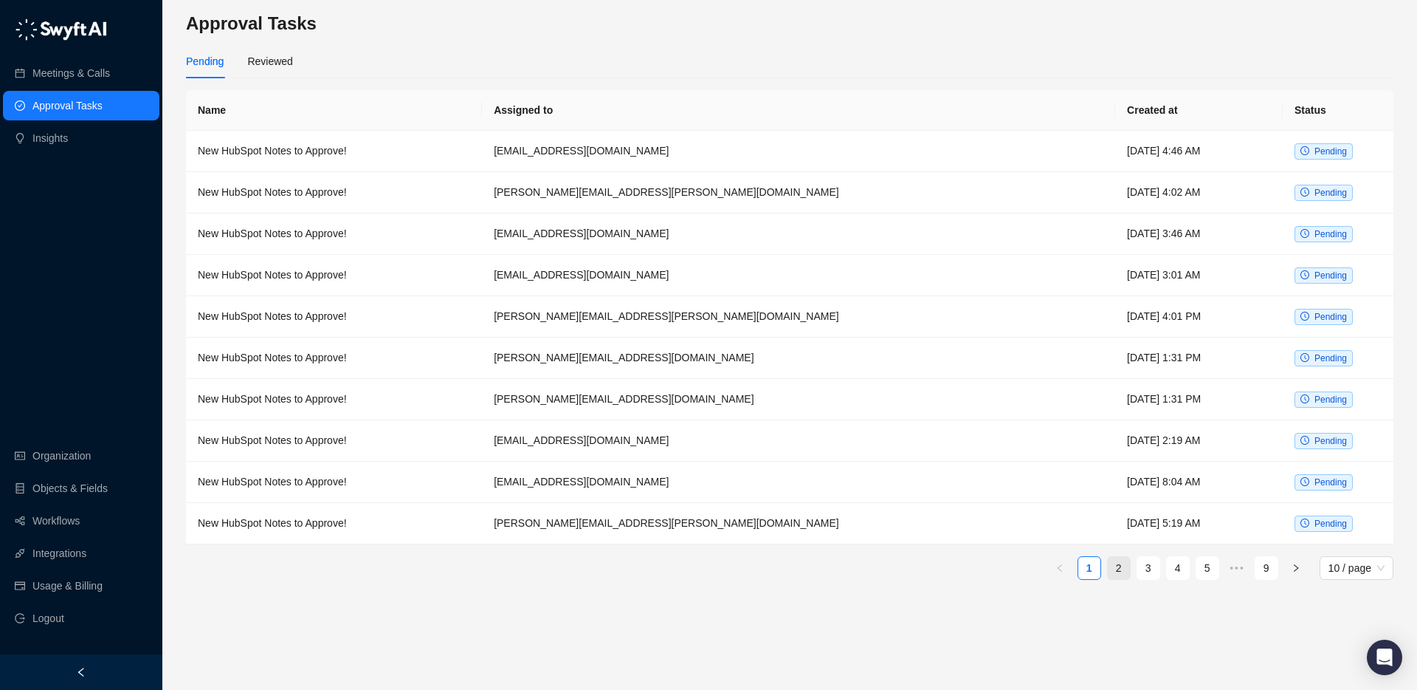
click at [1127, 559] on link "2" at bounding box center [1119, 568] width 22 height 22
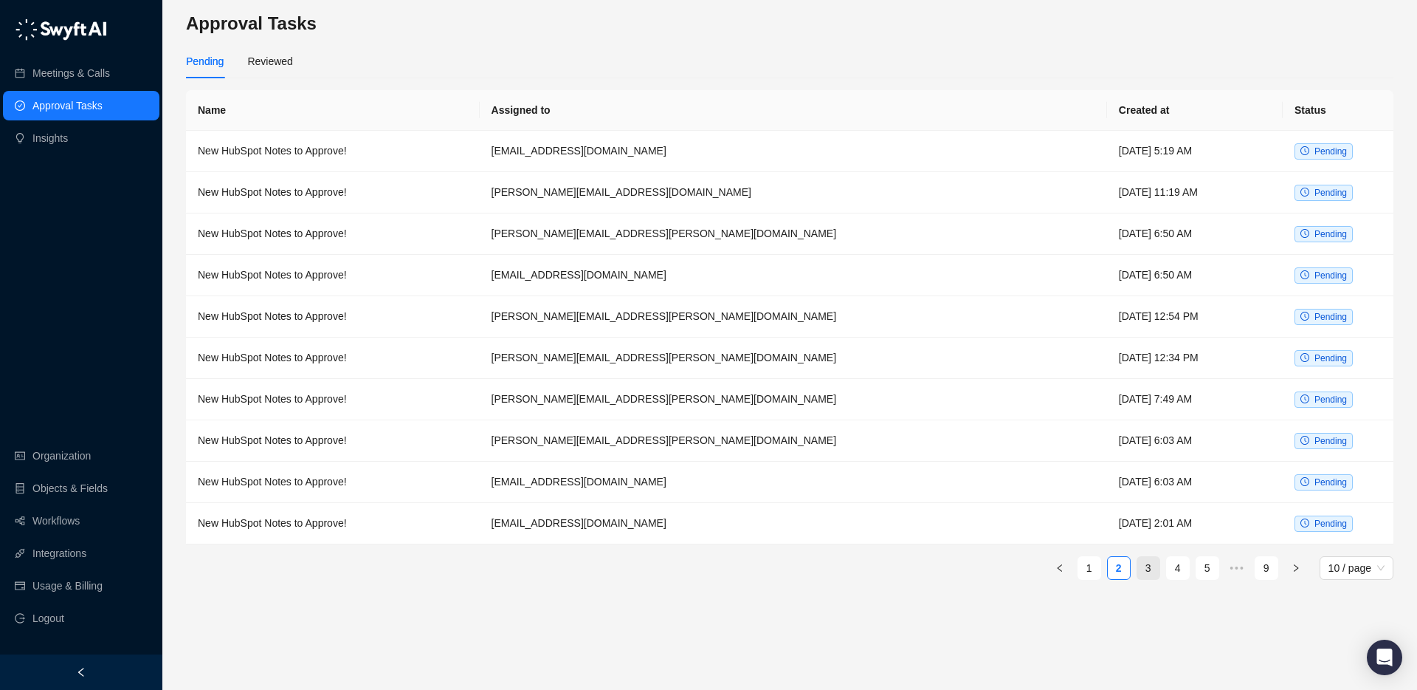
click at [1148, 566] on link "3" at bounding box center [1149, 568] width 22 height 22
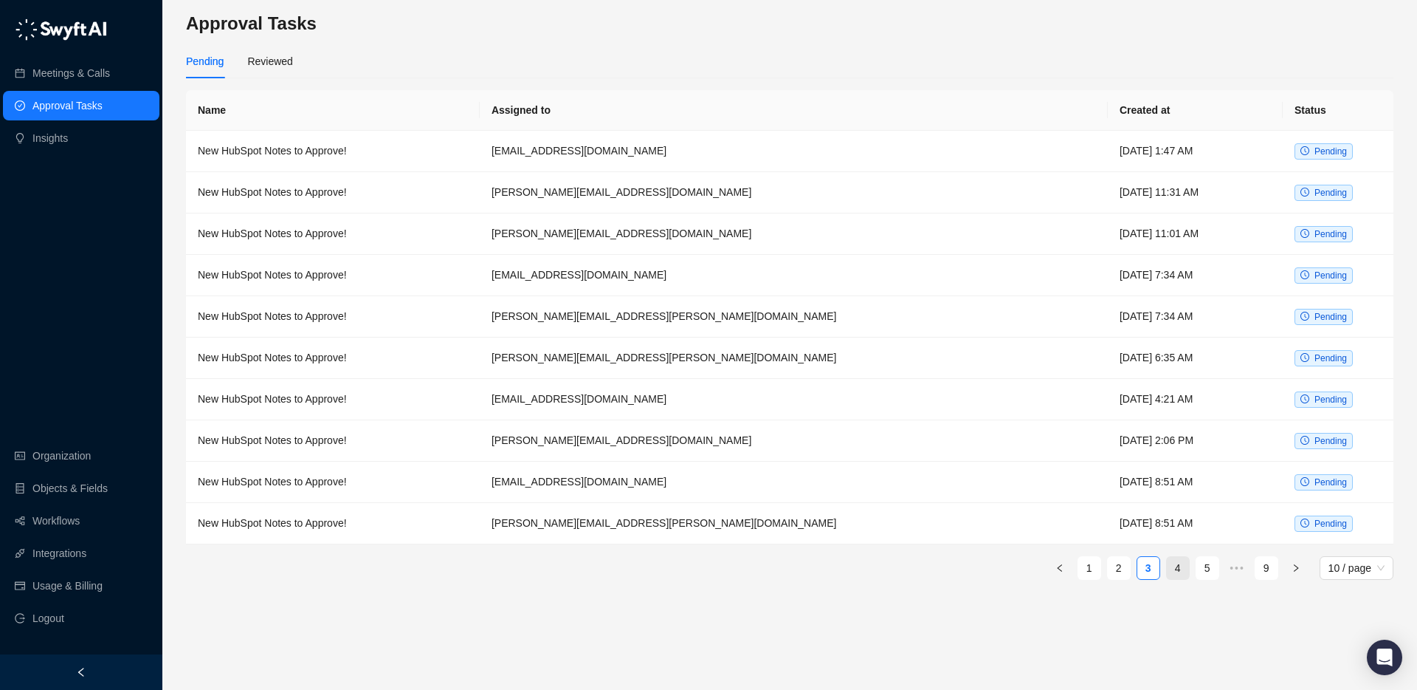
click at [1179, 568] on link "4" at bounding box center [1178, 568] width 22 height 22
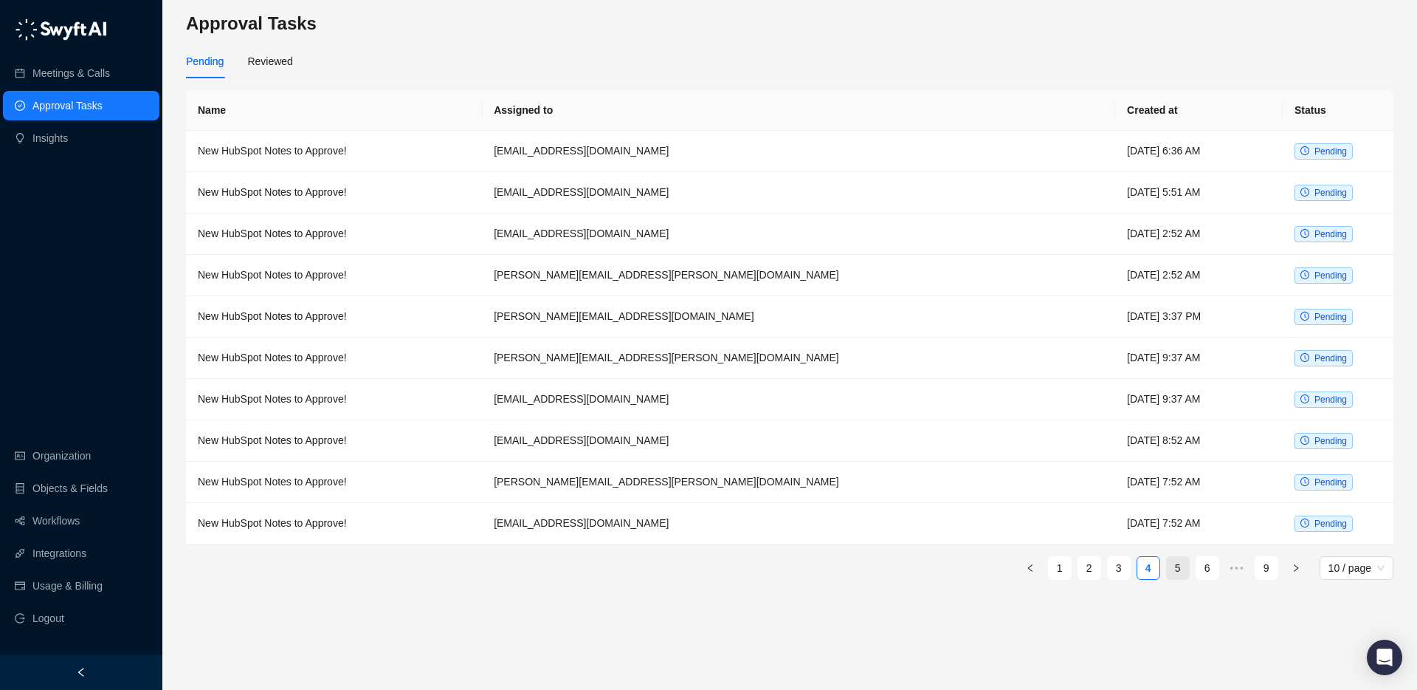
click at [1183, 568] on link "5" at bounding box center [1178, 568] width 22 height 22
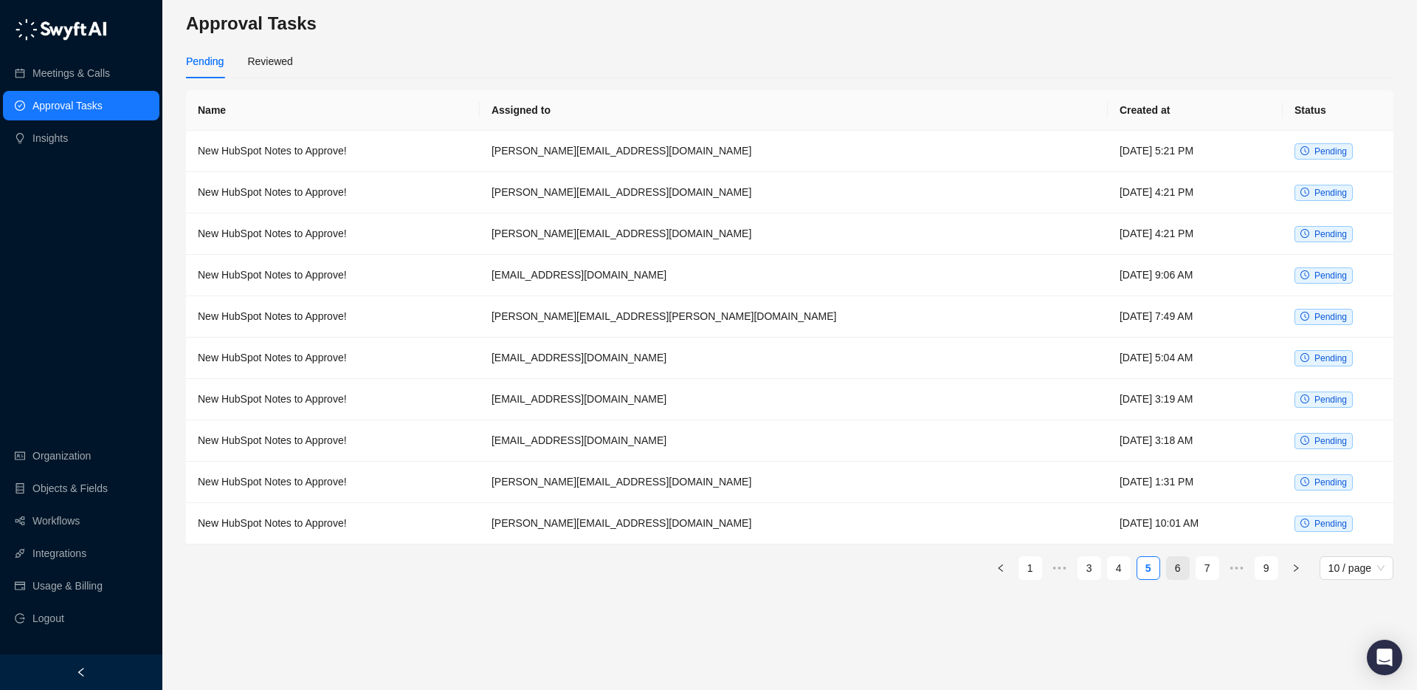
click at [1182, 566] on link "6" at bounding box center [1178, 568] width 22 height 22
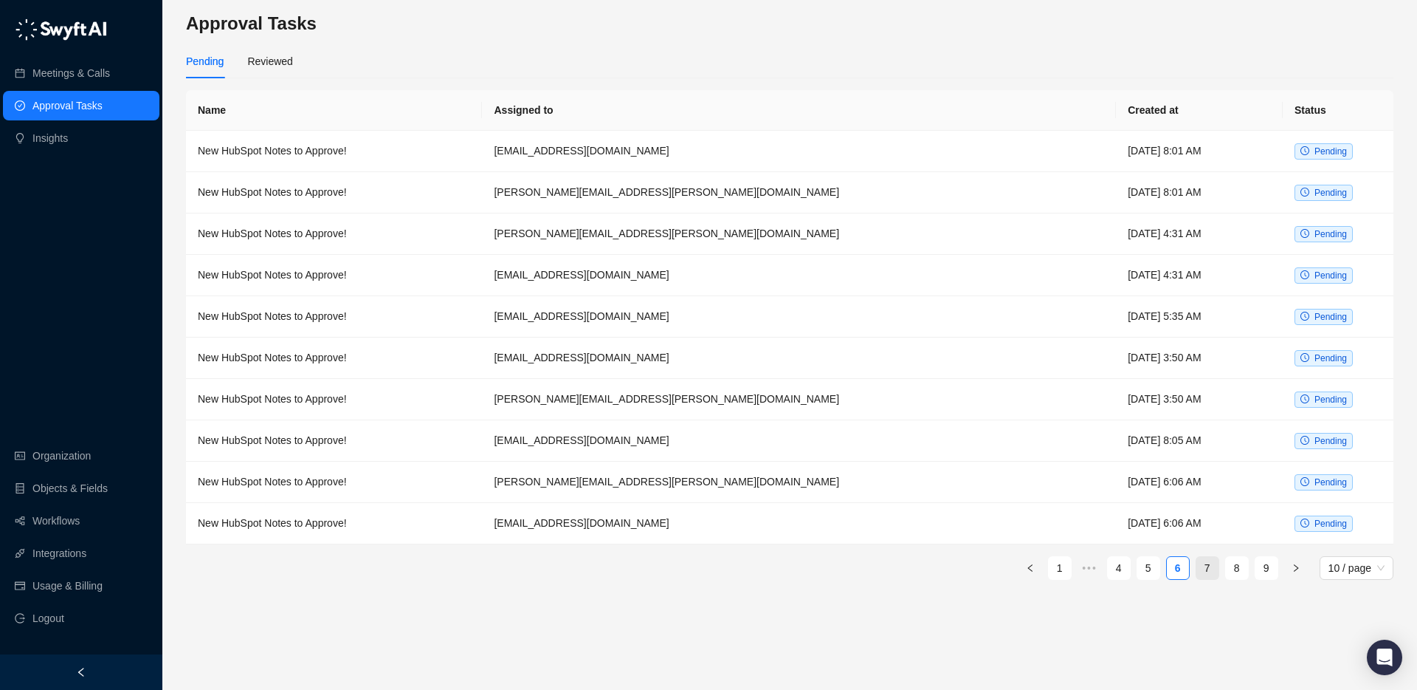
click at [1207, 569] on link "7" at bounding box center [1208, 568] width 22 height 22
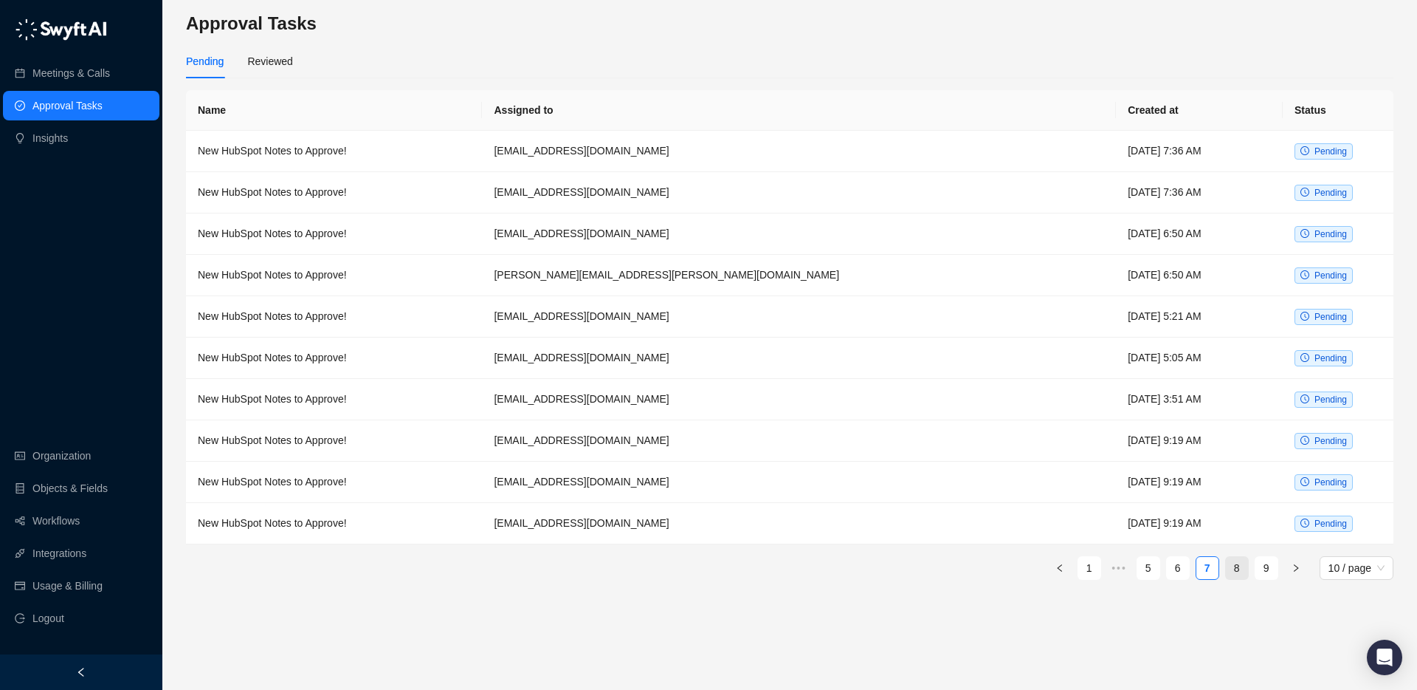
click at [1242, 562] on link "8" at bounding box center [1237, 568] width 22 height 22
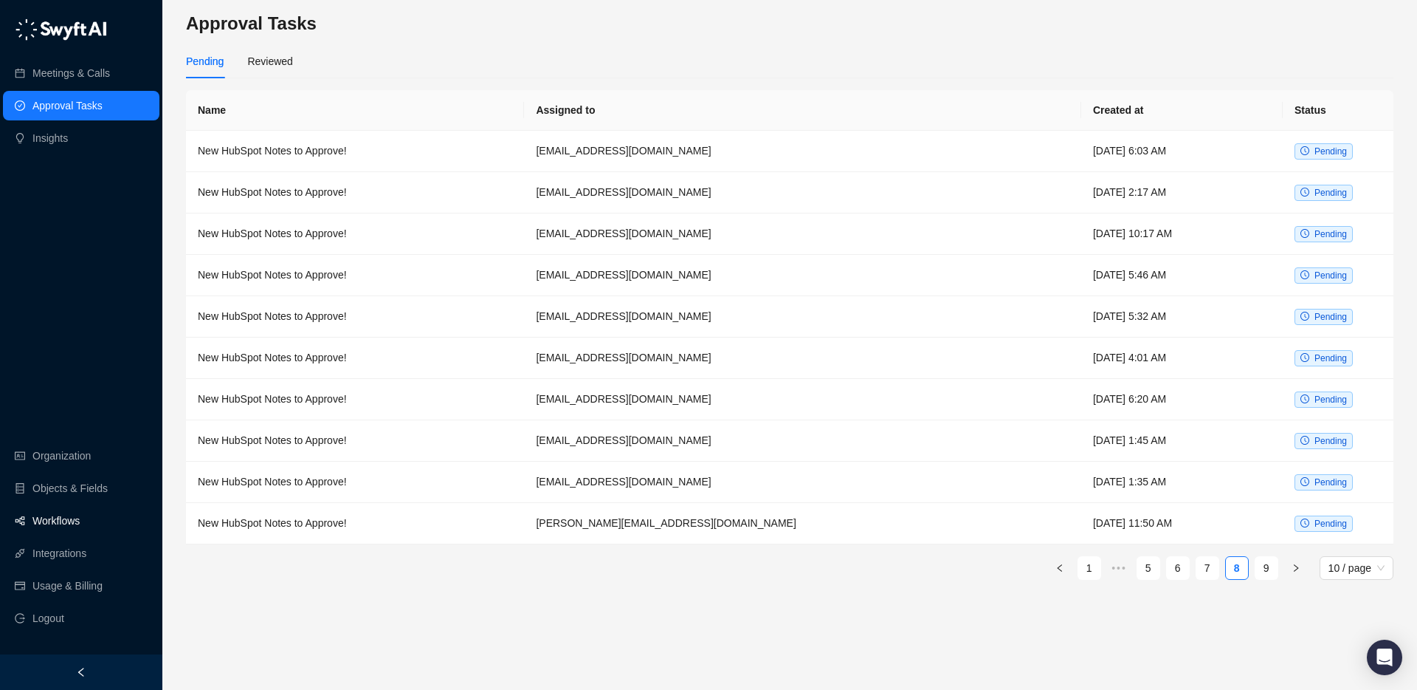
click at [61, 531] on link "Workflows" at bounding box center [55, 521] width 47 height 30
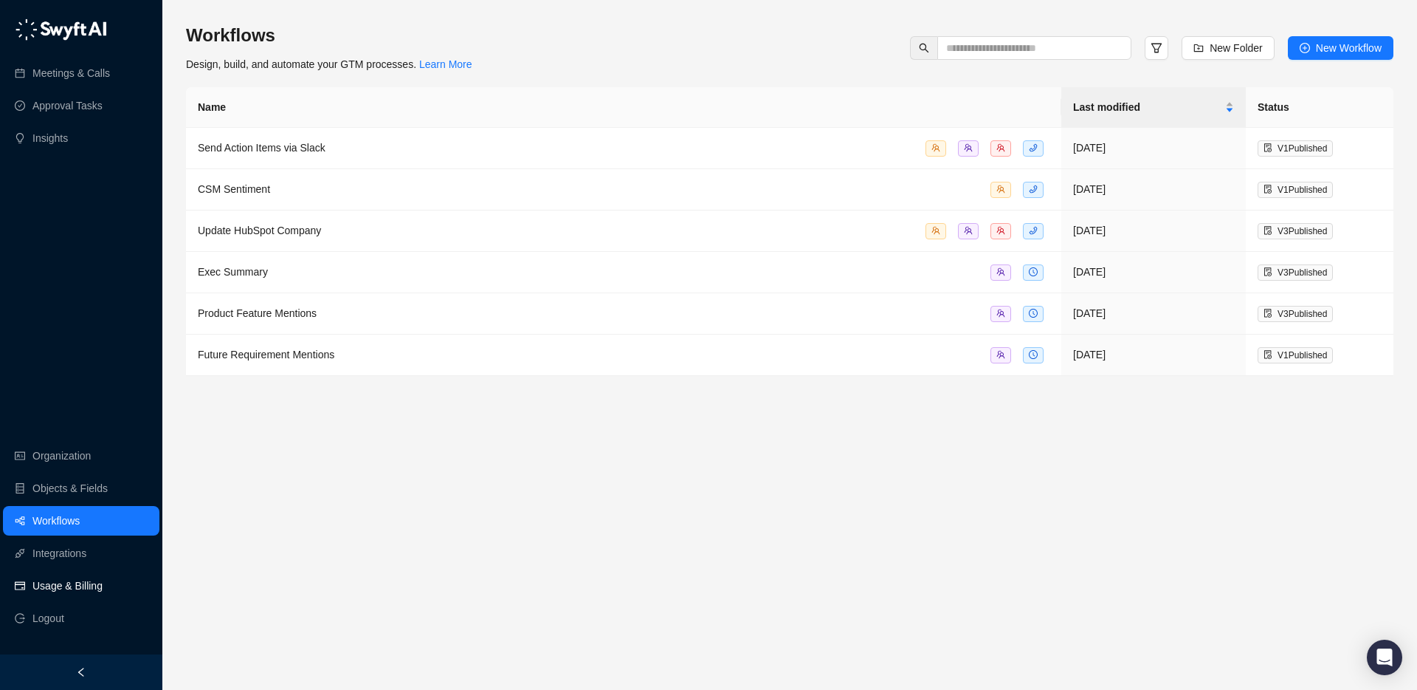
click at [56, 580] on link "Usage & Billing" at bounding box center [67, 586] width 70 height 30
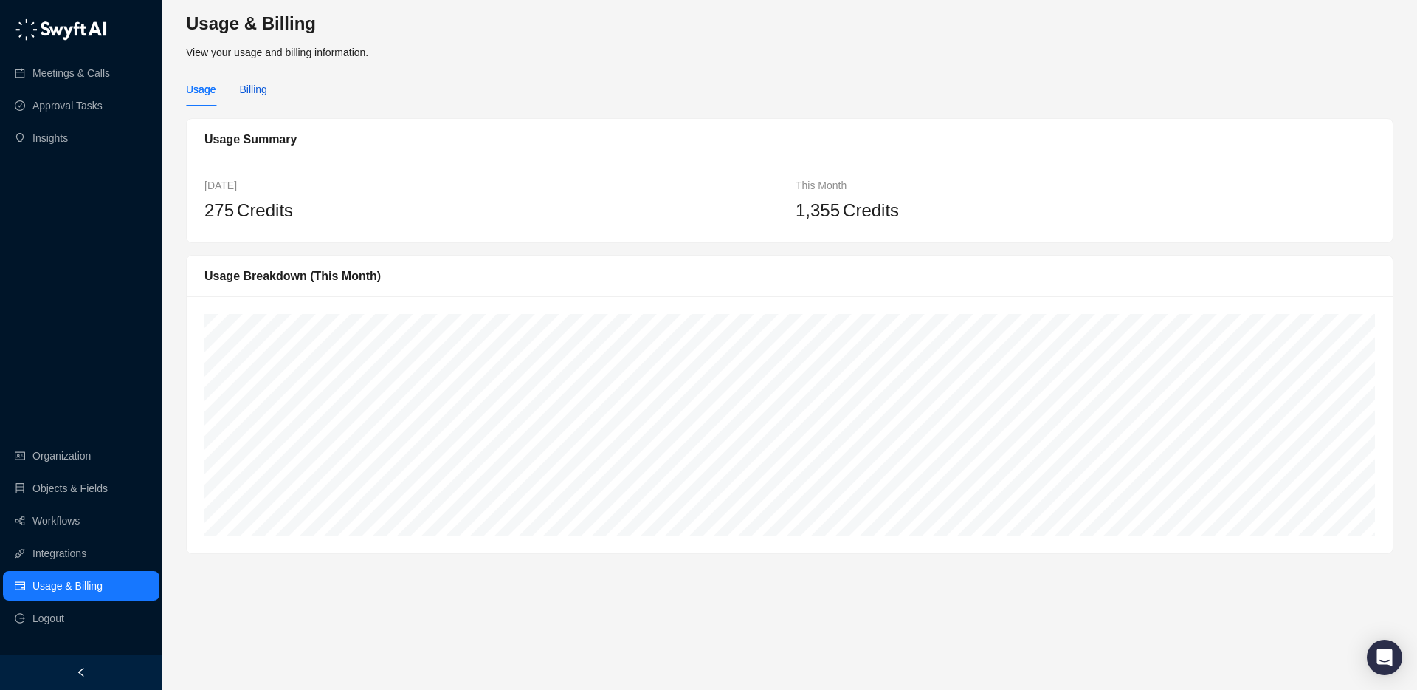
click at [266, 86] on div "Billing" at bounding box center [252, 89] width 27 height 16
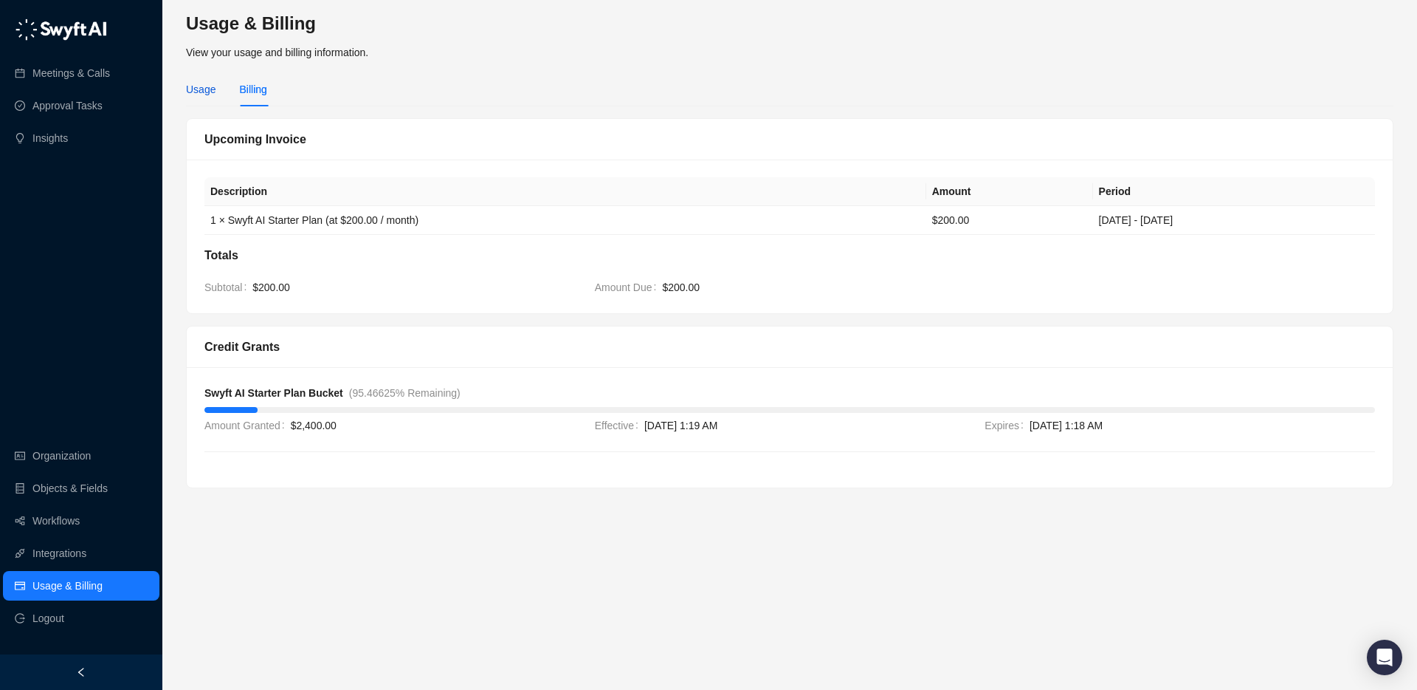
click at [200, 91] on div "Usage" at bounding box center [201, 89] width 30 height 16
